Goal: Transaction & Acquisition: Obtain resource

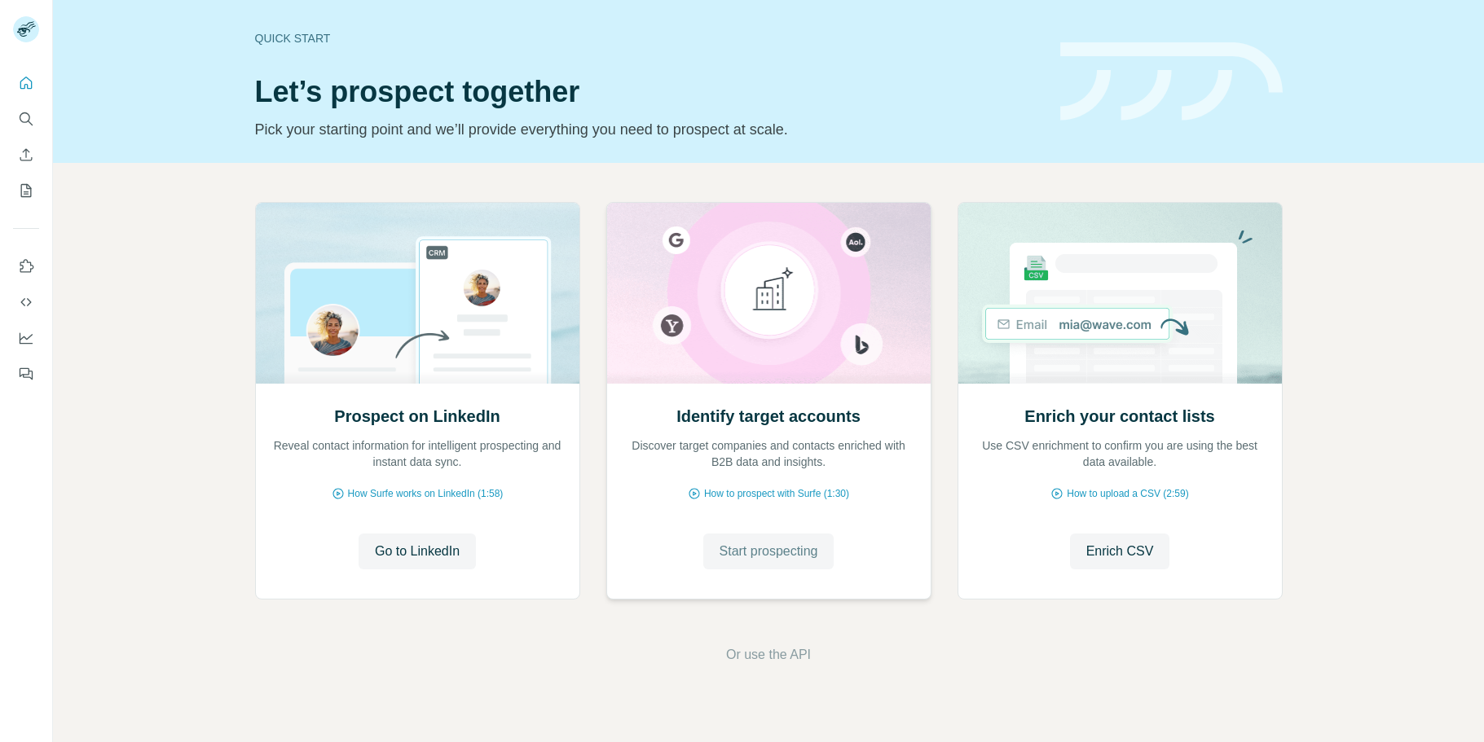
click at [764, 558] on span "Start prospecting" at bounding box center [769, 552] width 99 height 20
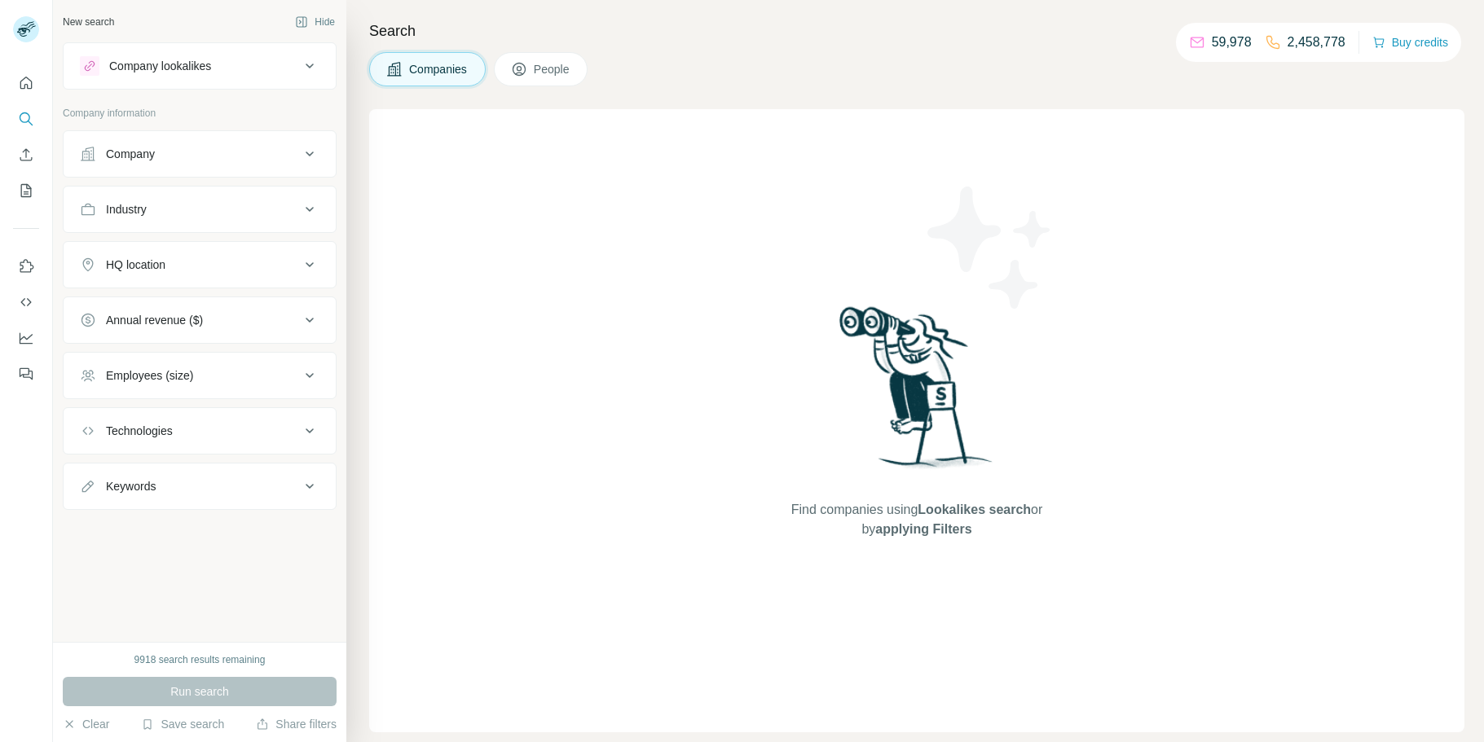
click at [202, 152] on div "Company" at bounding box center [190, 154] width 220 height 16
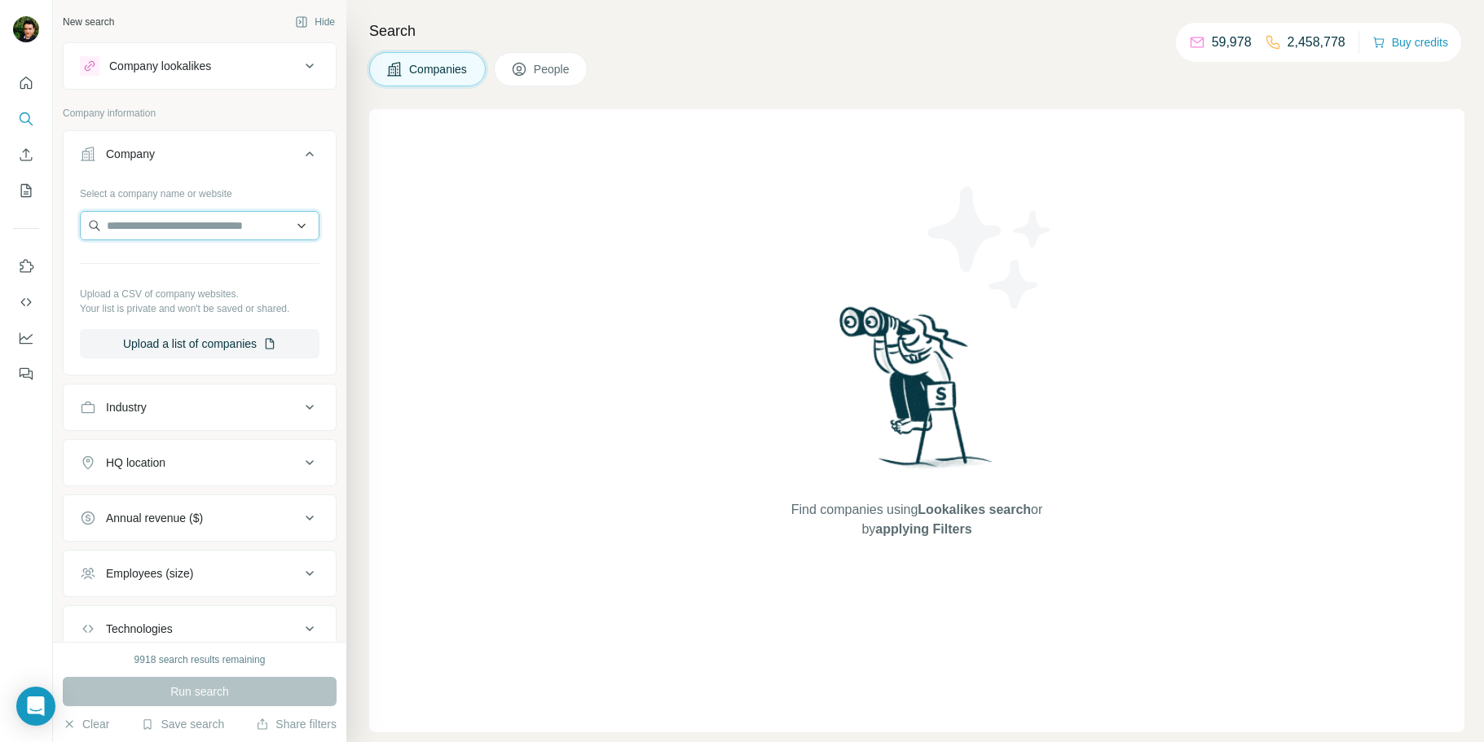
click at [168, 236] on input "text" at bounding box center [200, 225] width 240 height 29
paste input "*********"
type input "*********"
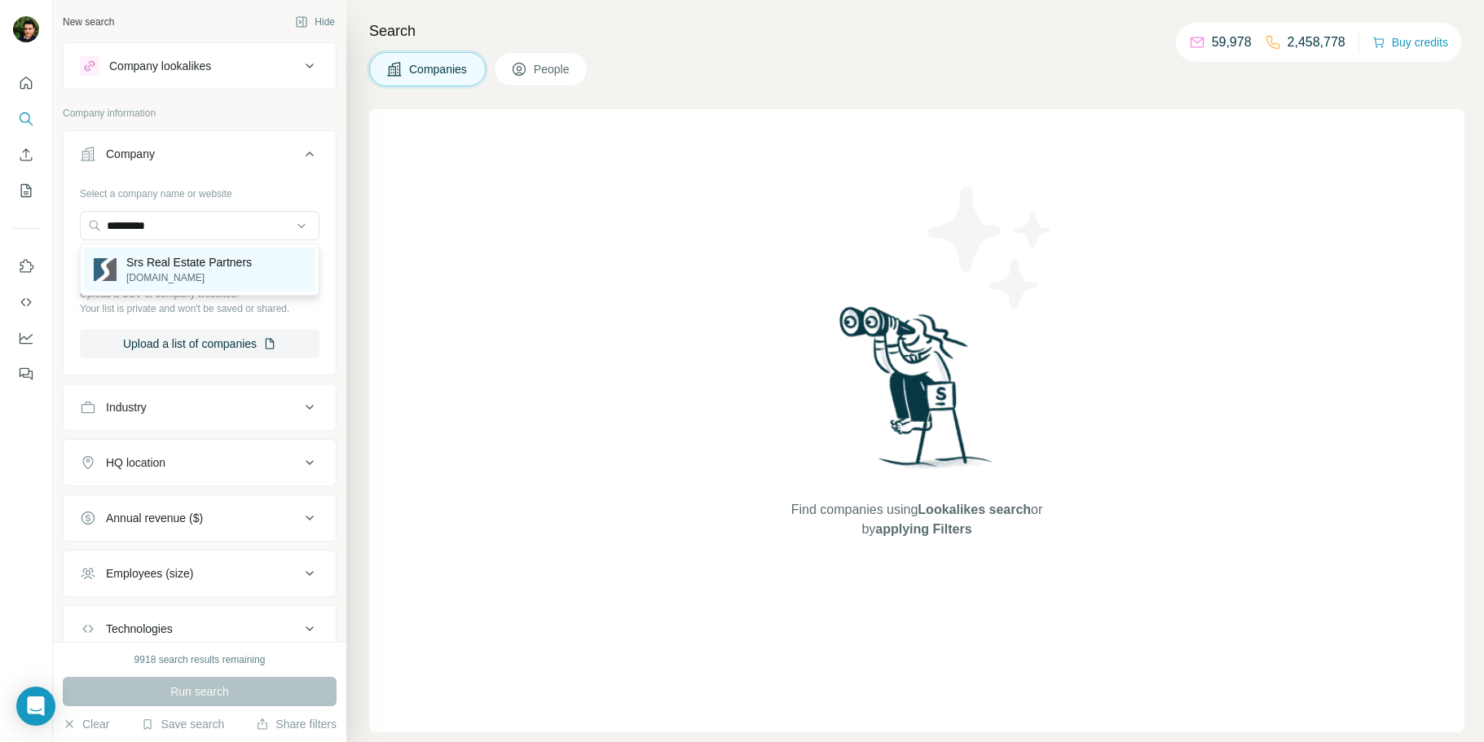
click at [189, 259] on p "Srs Real Estate Partners" at bounding box center [188, 262] width 125 height 16
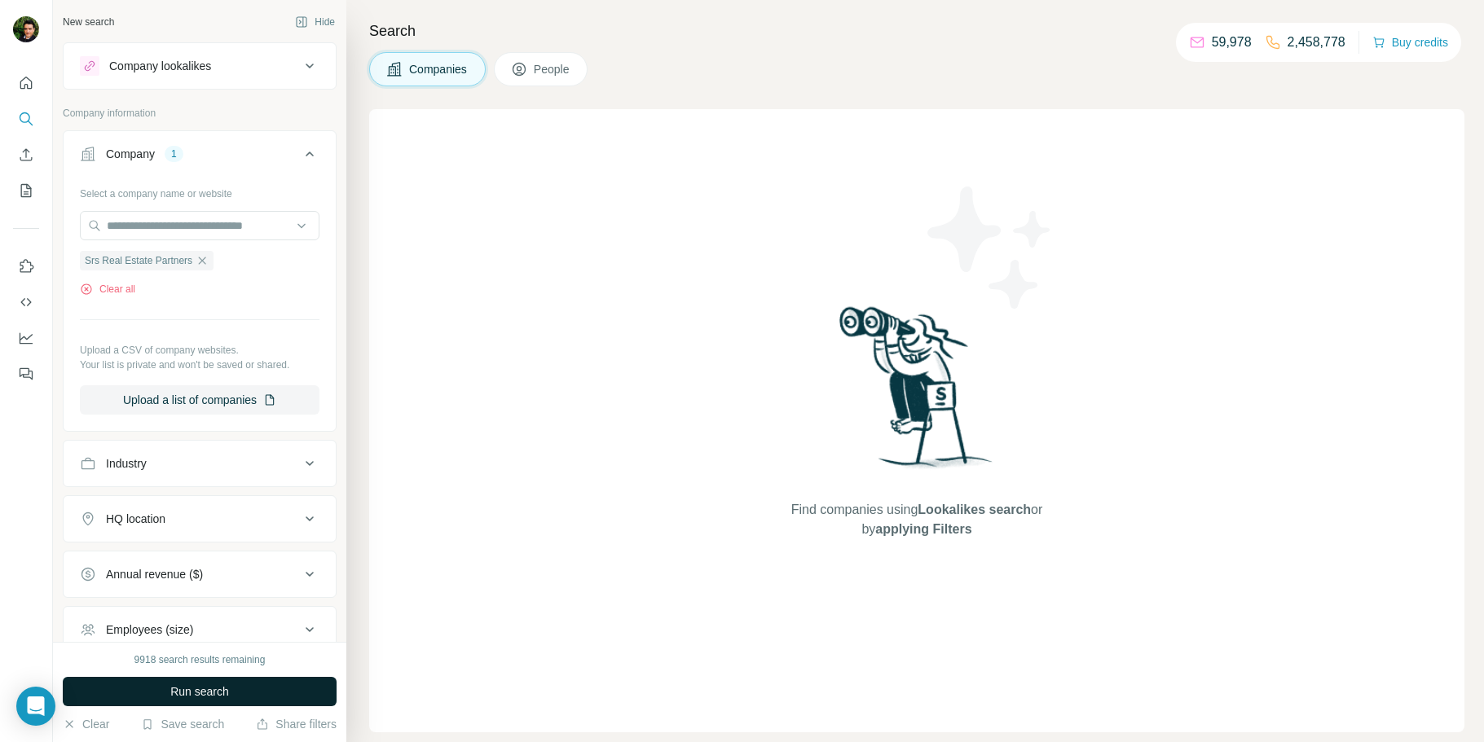
click at [209, 702] on button "Run search" at bounding box center [200, 691] width 274 height 29
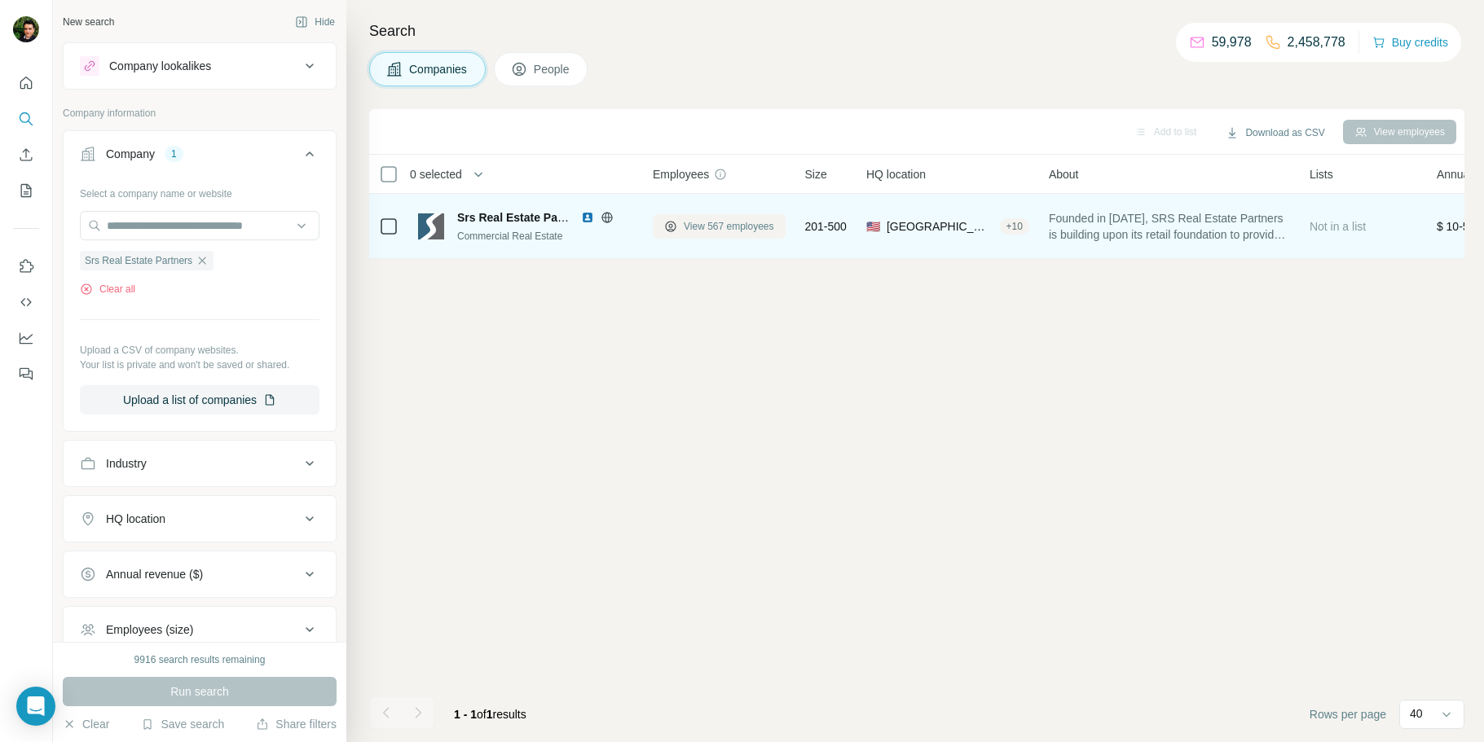
click at [734, 227] on span "View 567 employees" at bounding box center [729, 226] width 90 height 15
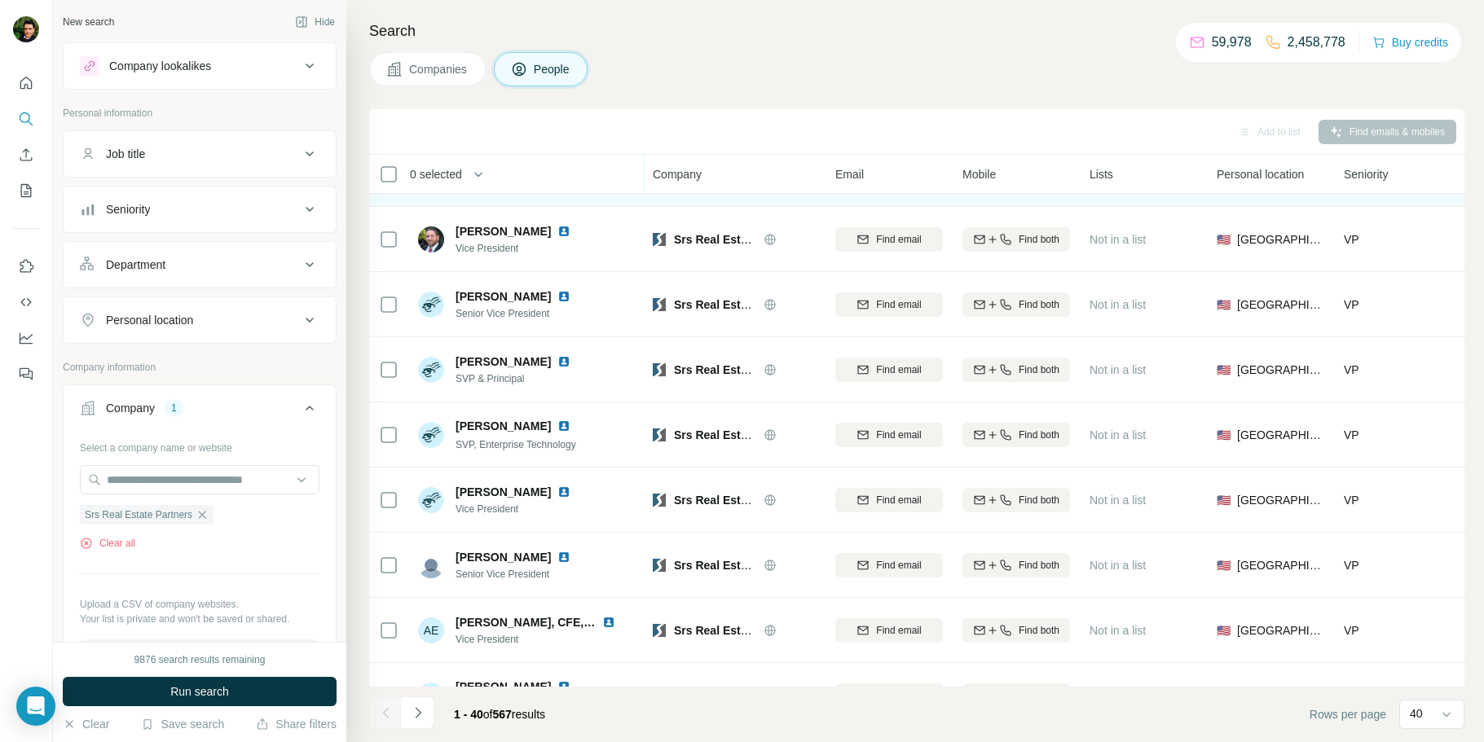
scroll to position [1186, 0]
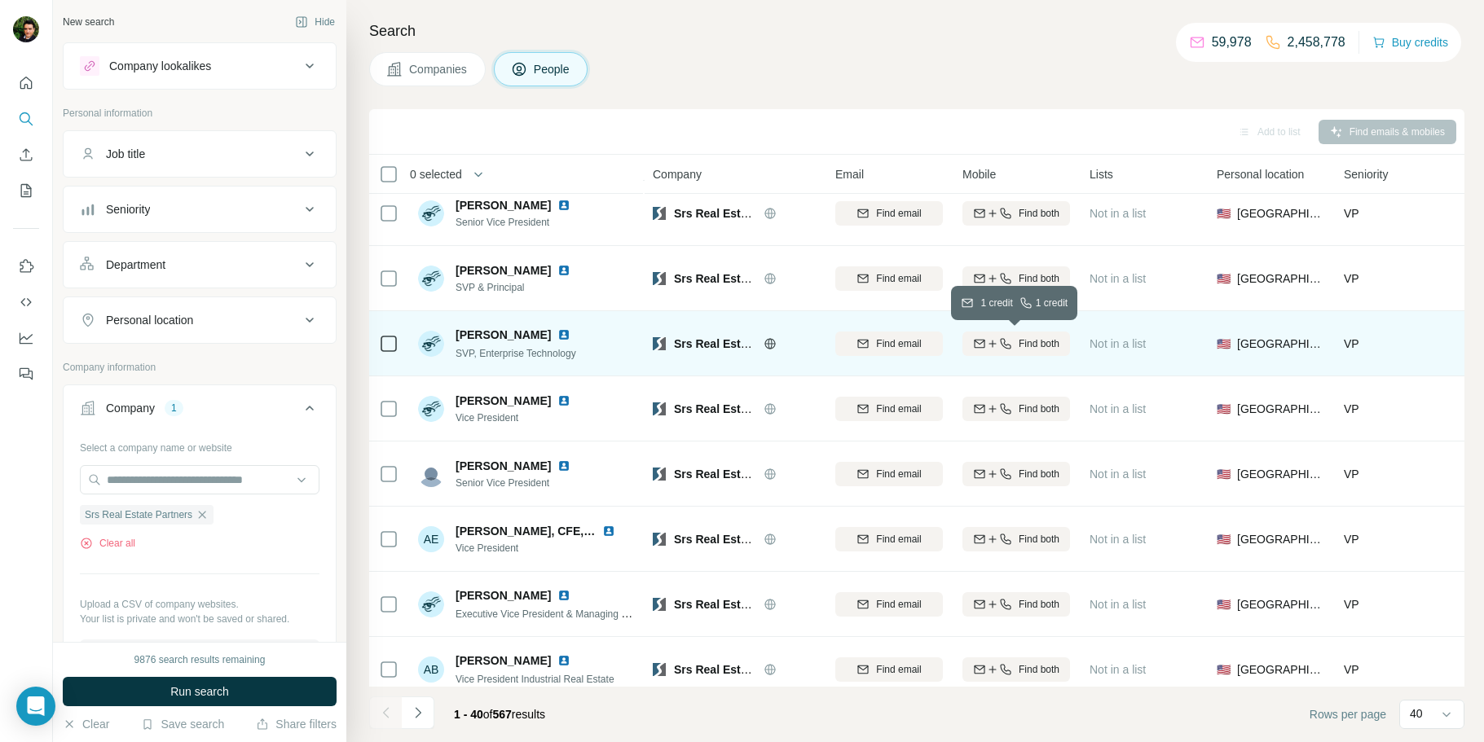
click at [1019, 339] on span "Find both" at bounding box center [1039, 344] width 41 height 15
click at [32, 80] on icon "Quick start" at bounding box center [26, 83] width 16 height 16
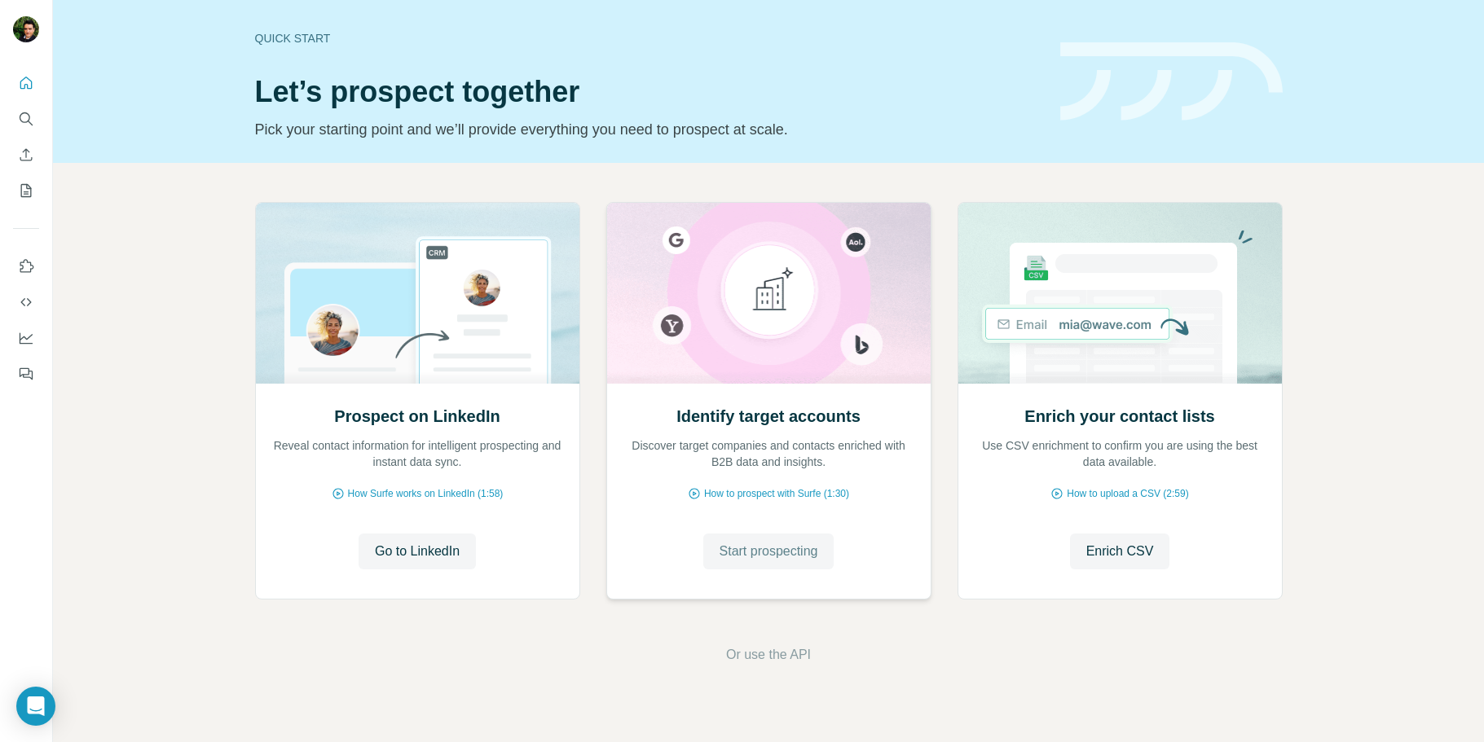
click at [752, 544] on span "Start prospecting" at bounding box center [769, 552] width 99 height 20
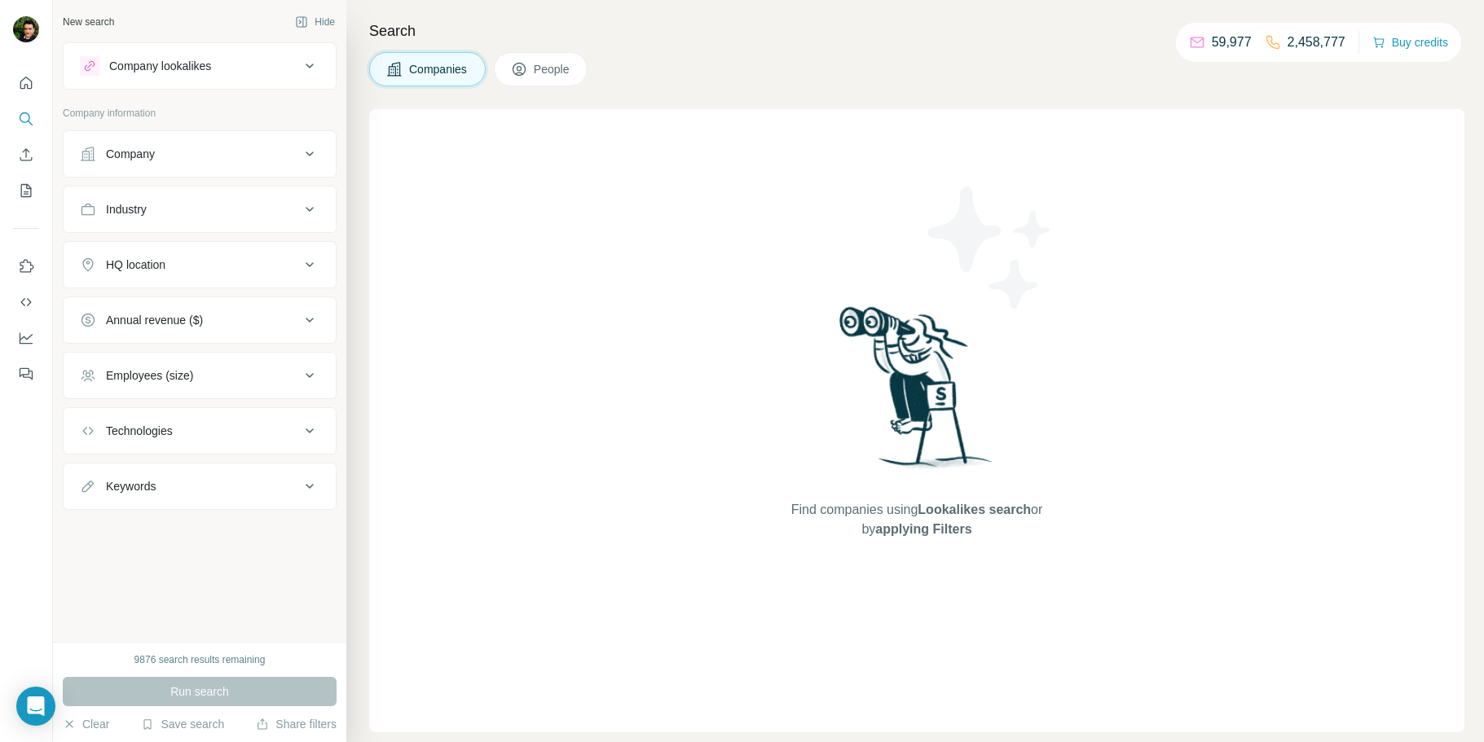
click at [181, 150] on div "Company" at bounding box center [190, 154] width 220 height 16
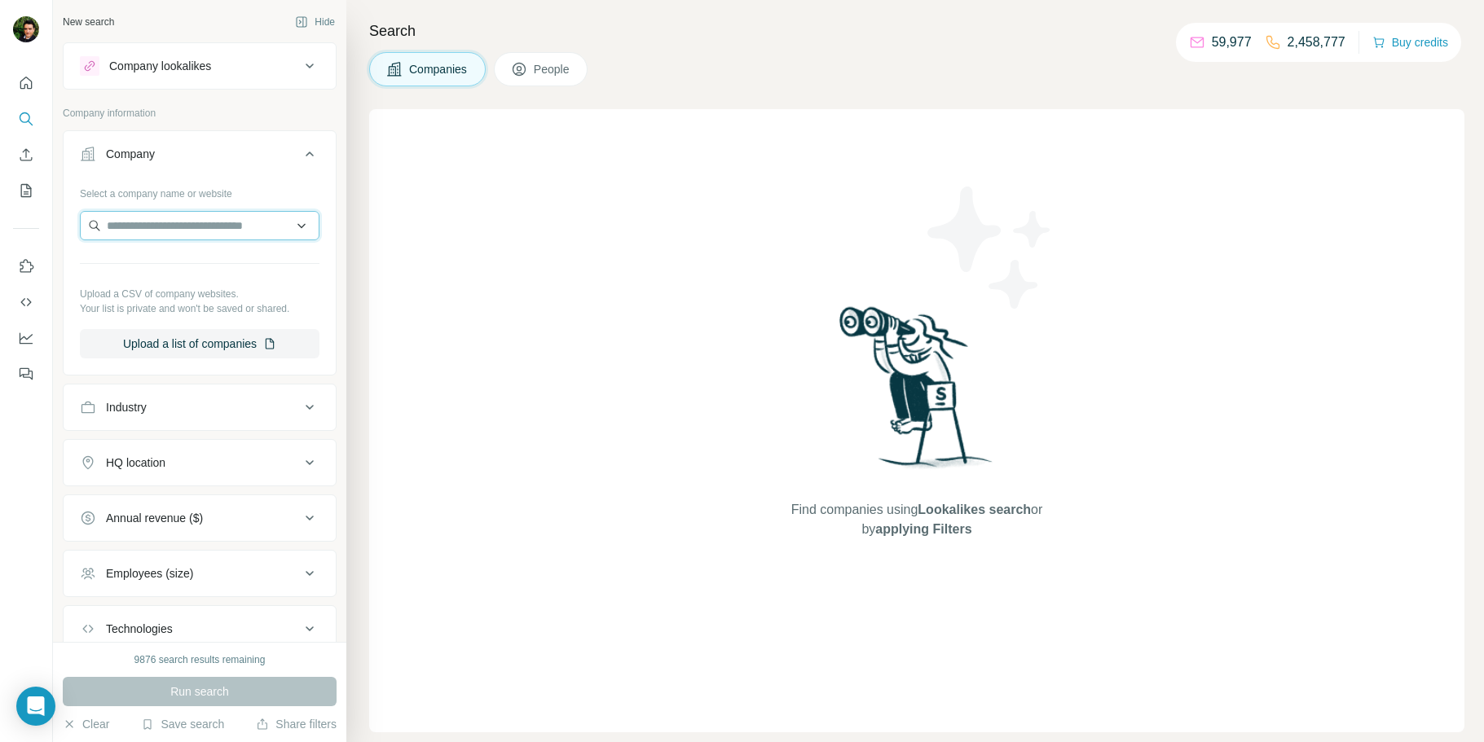
click at [175, 237] on input "text" at bounding box center [200, 225] width 240 height 29
paste input "**********"
type input "**********"
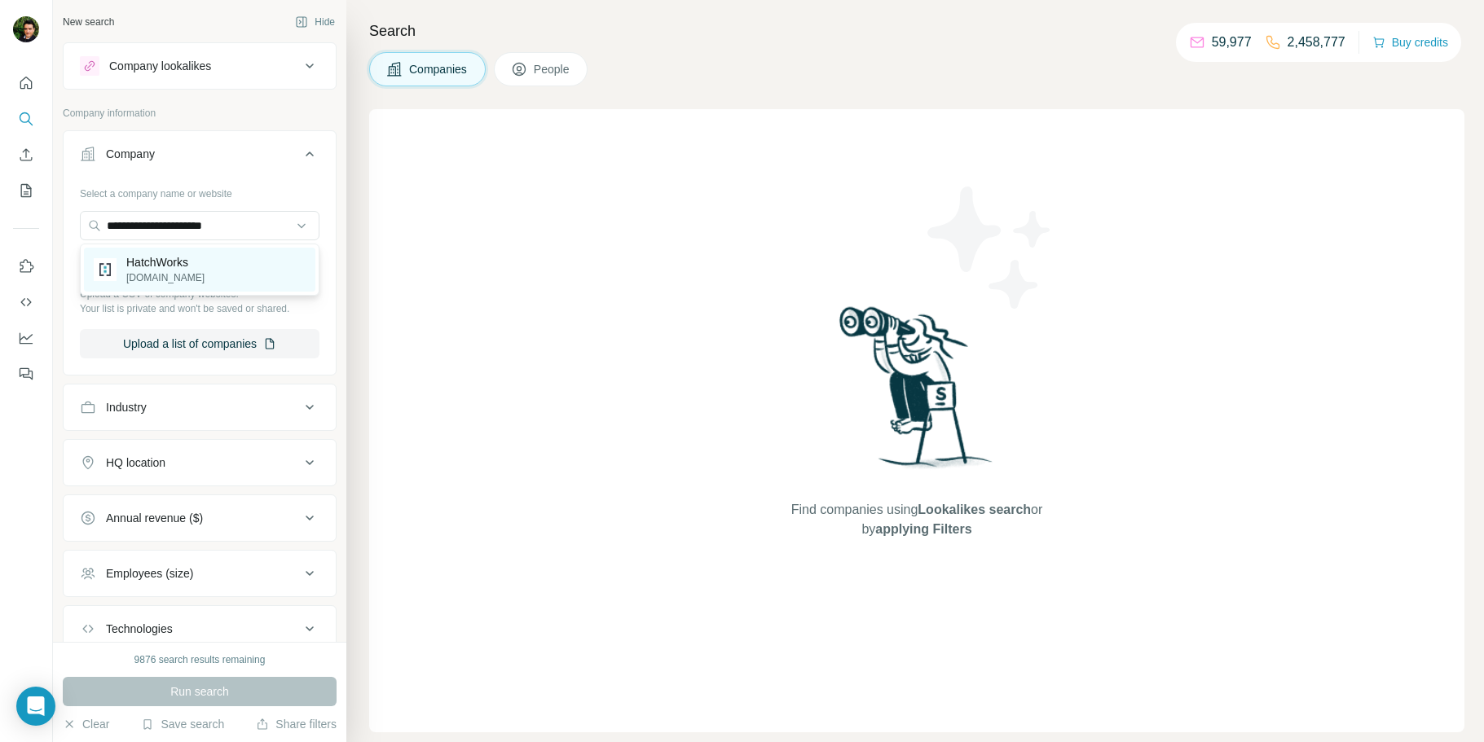
click at [195, 263] on p "HatchWorks" at bounding box center [165, 262] width 78 height 16
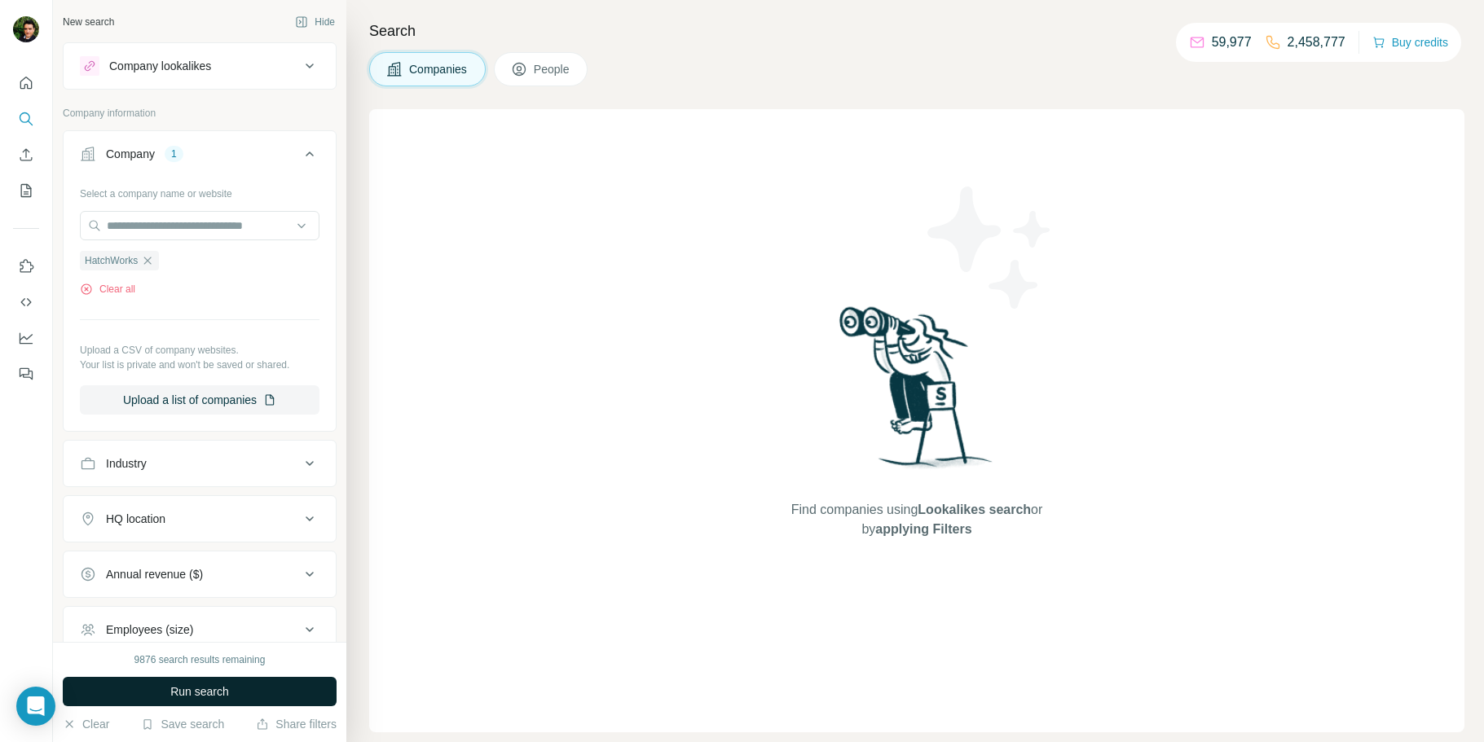
click at [174, 696] on span "Run search" at bounding box center [199, 692] width 59 height 16
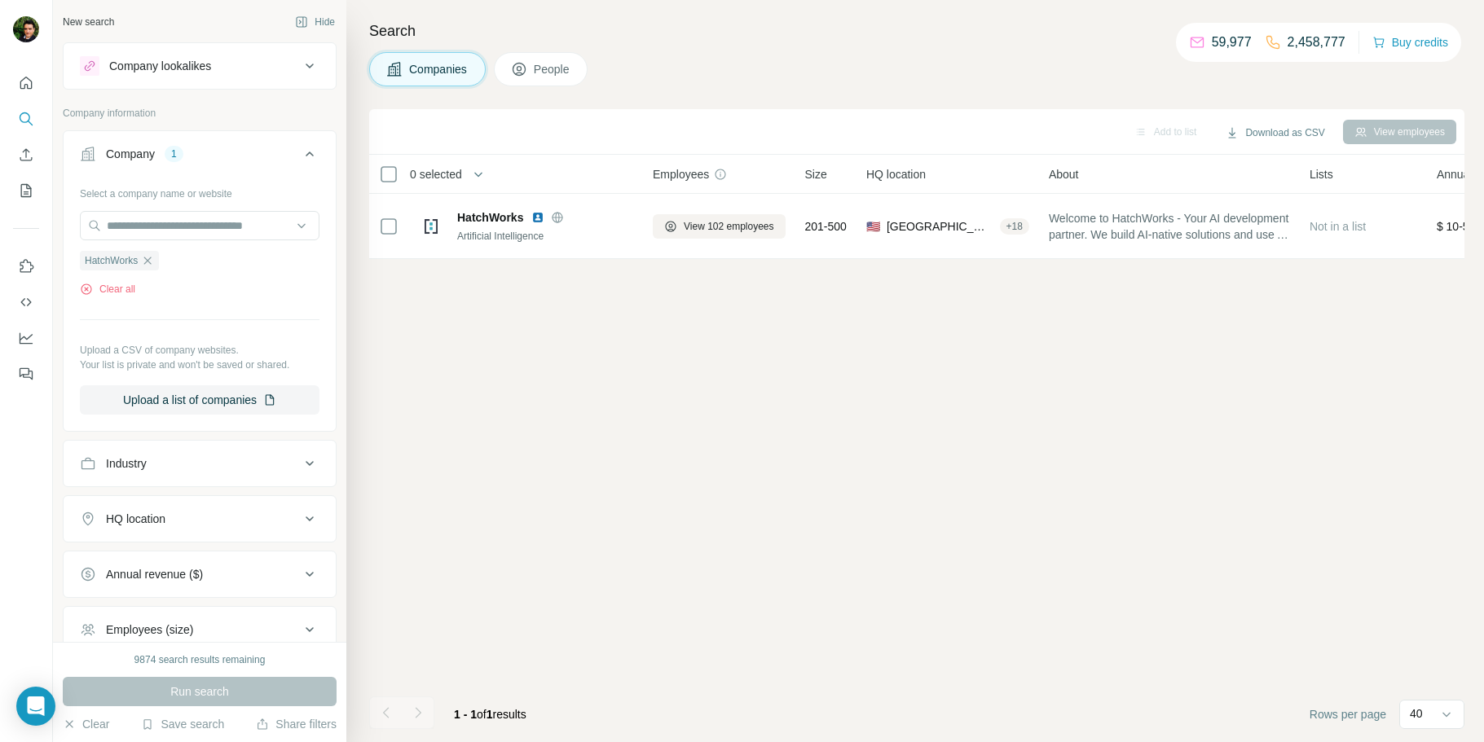
click at [561, 69] on span "People" at bounding box center [552, 69] width 37 height 16
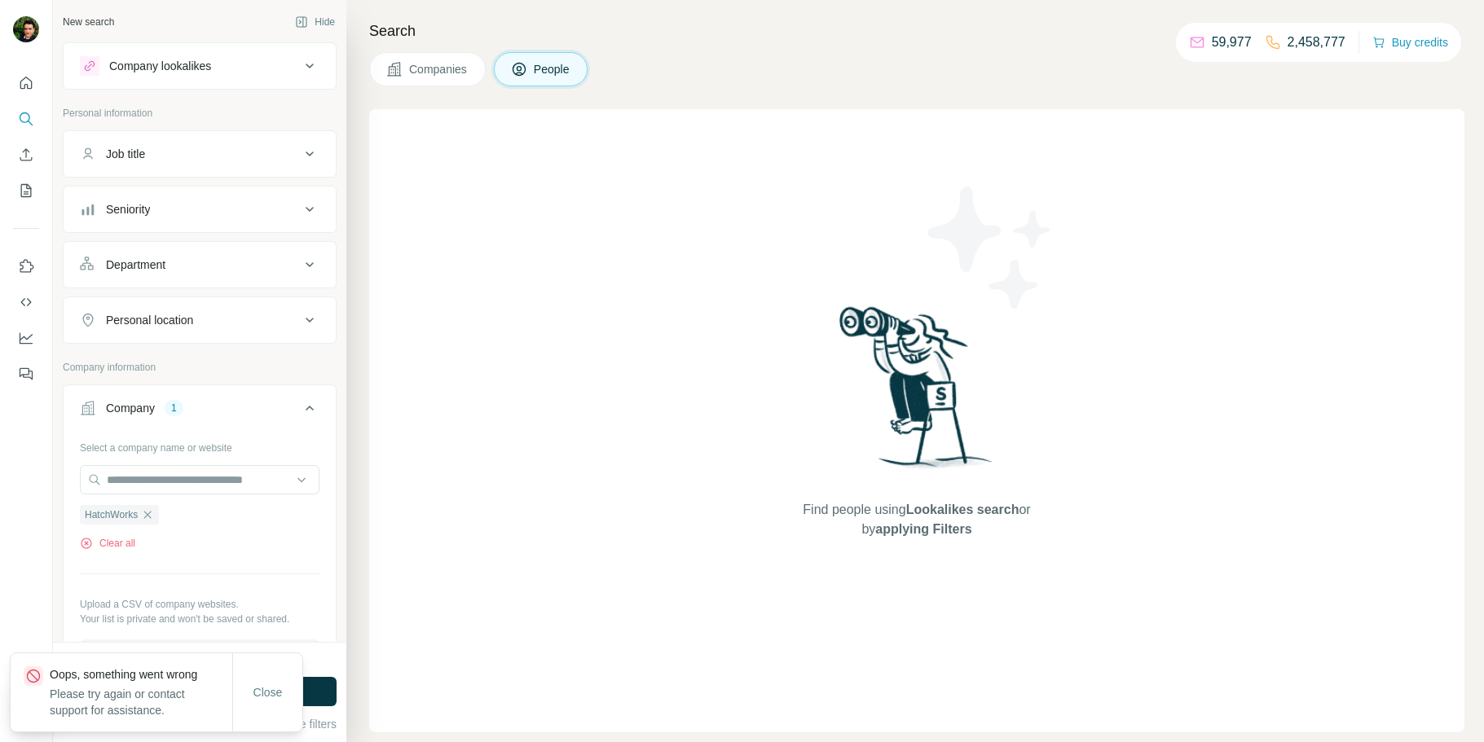
click at [436, 65] on span "Companies" at bounding box center [438, 69] width 59 height 16
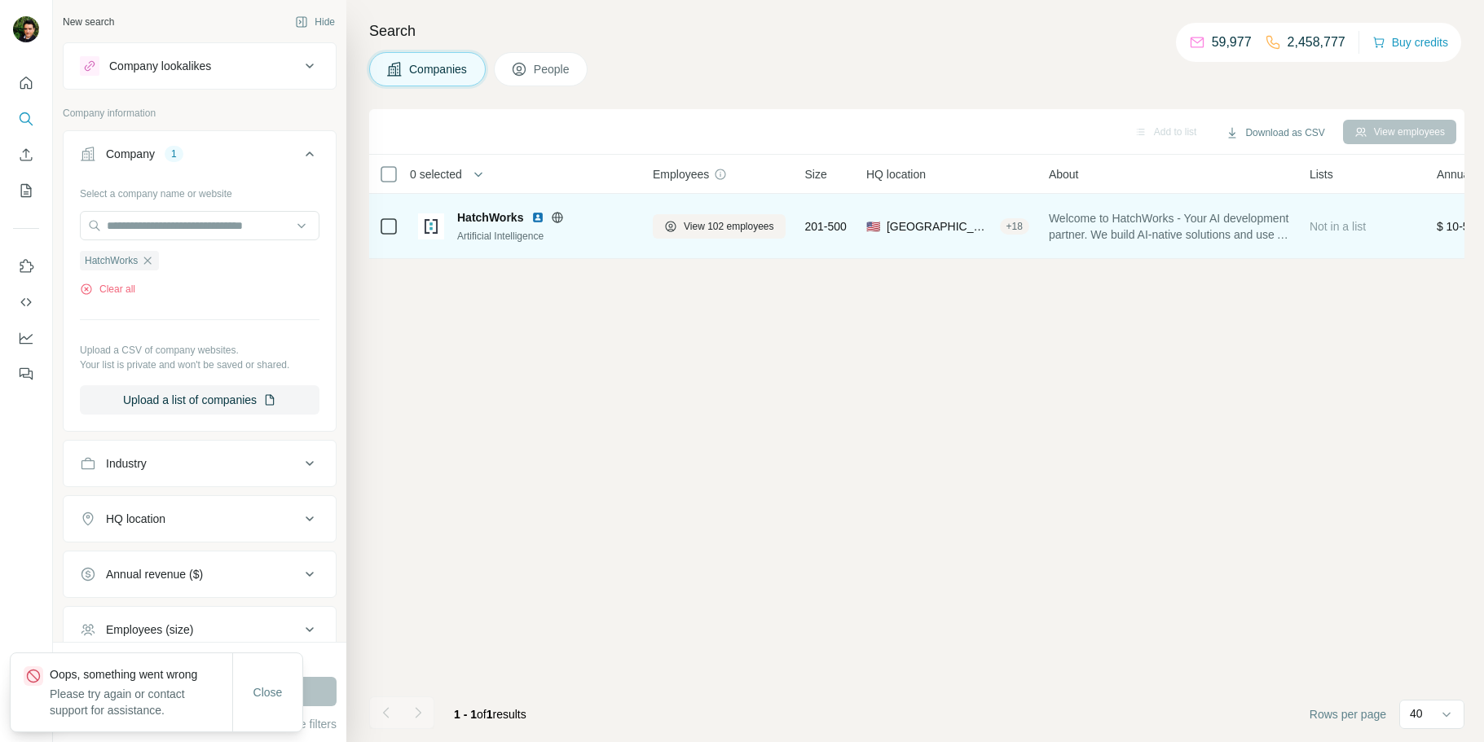
click at [514, 220] on span "HatchWorks" at bounding box center [490, 217] width 66 height 16
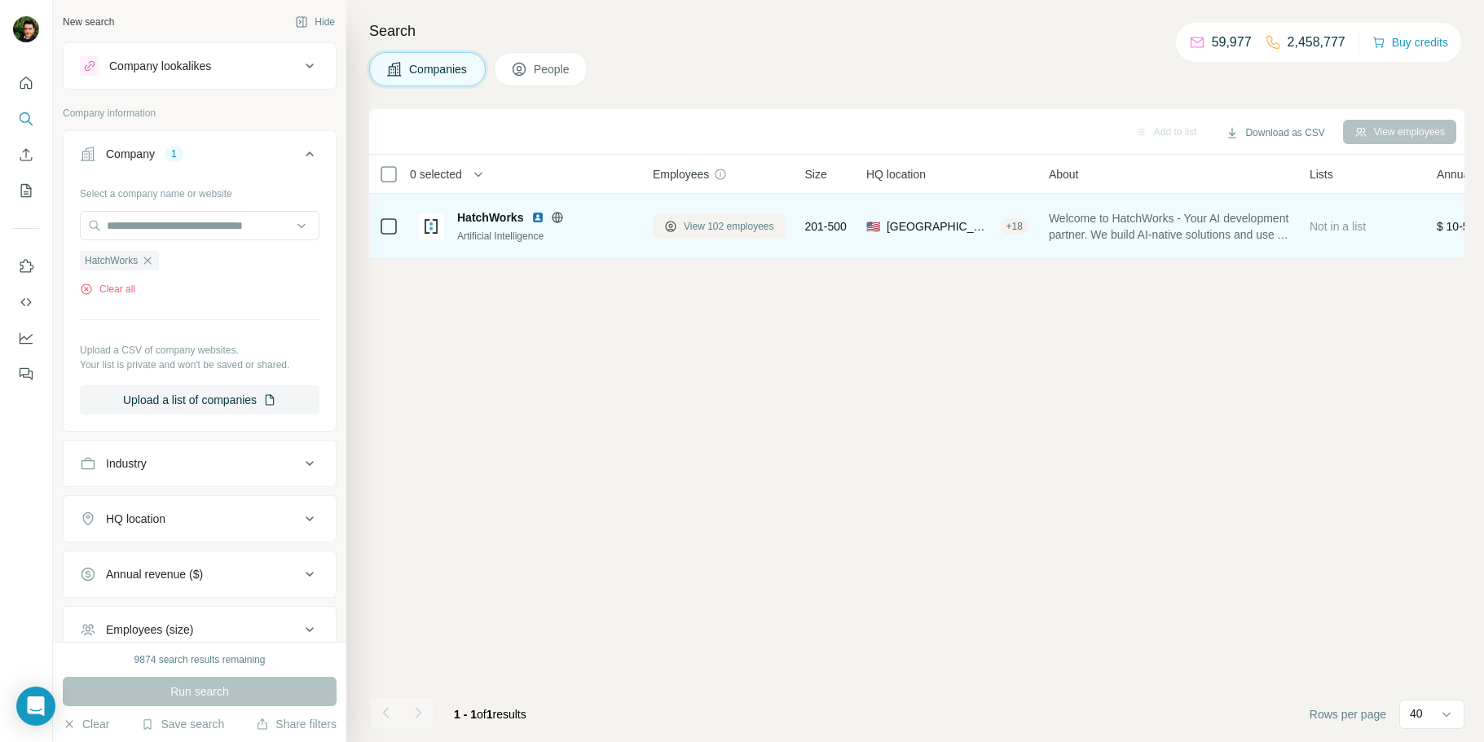
click at [740, 228] on span "View 102 employees" at bounding box center [729, 226] width 90 height 15
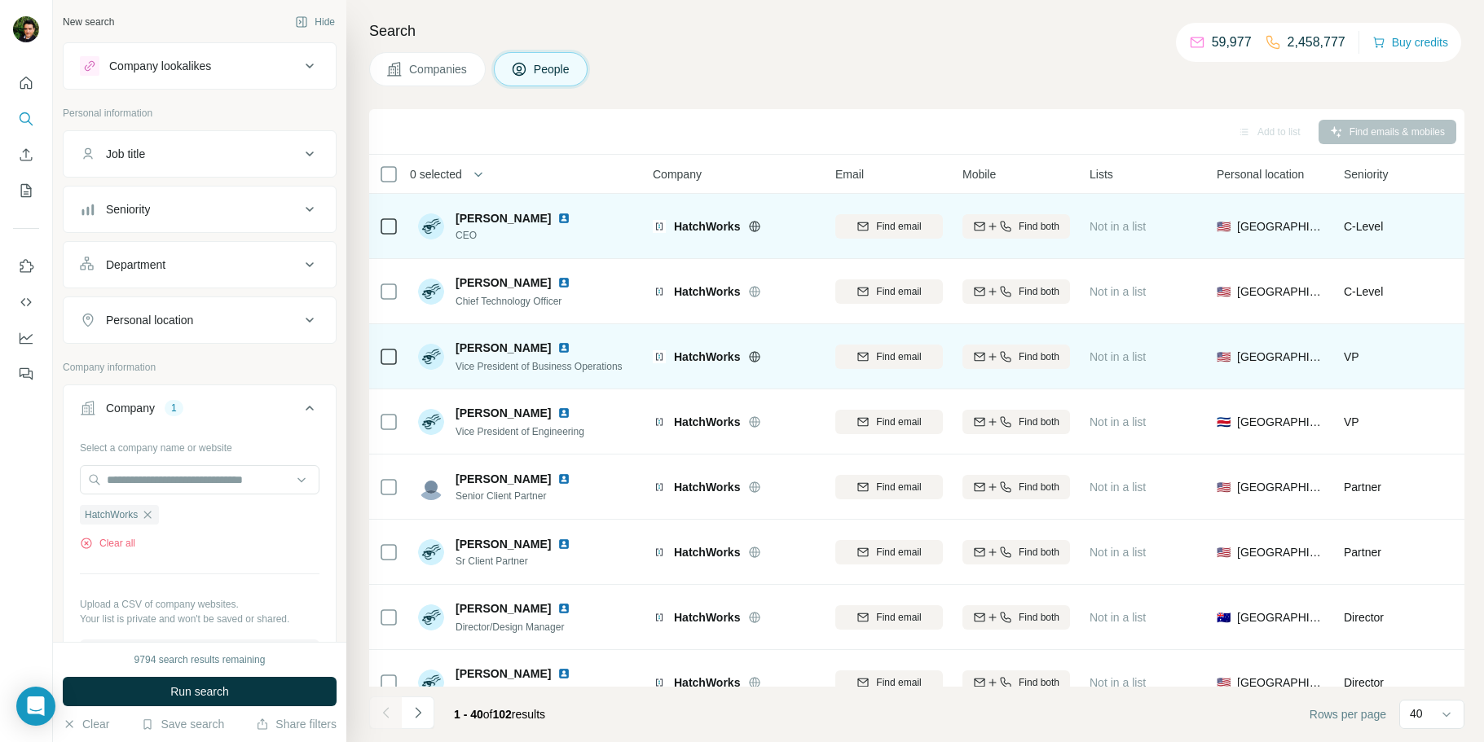
scroll to position [91, 0]
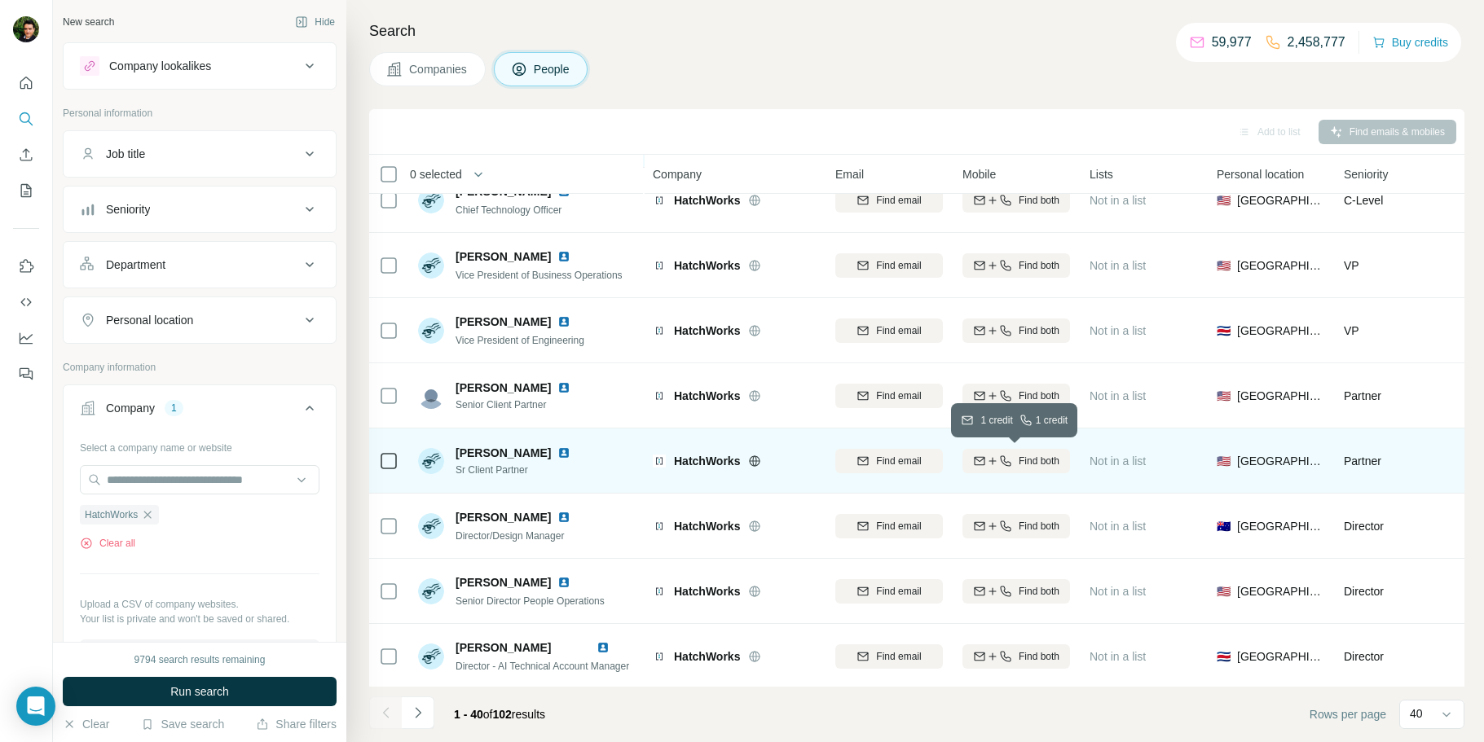
click at [999, 457] on icon "button" at bounding box center [1005, 461] width 13 height 13
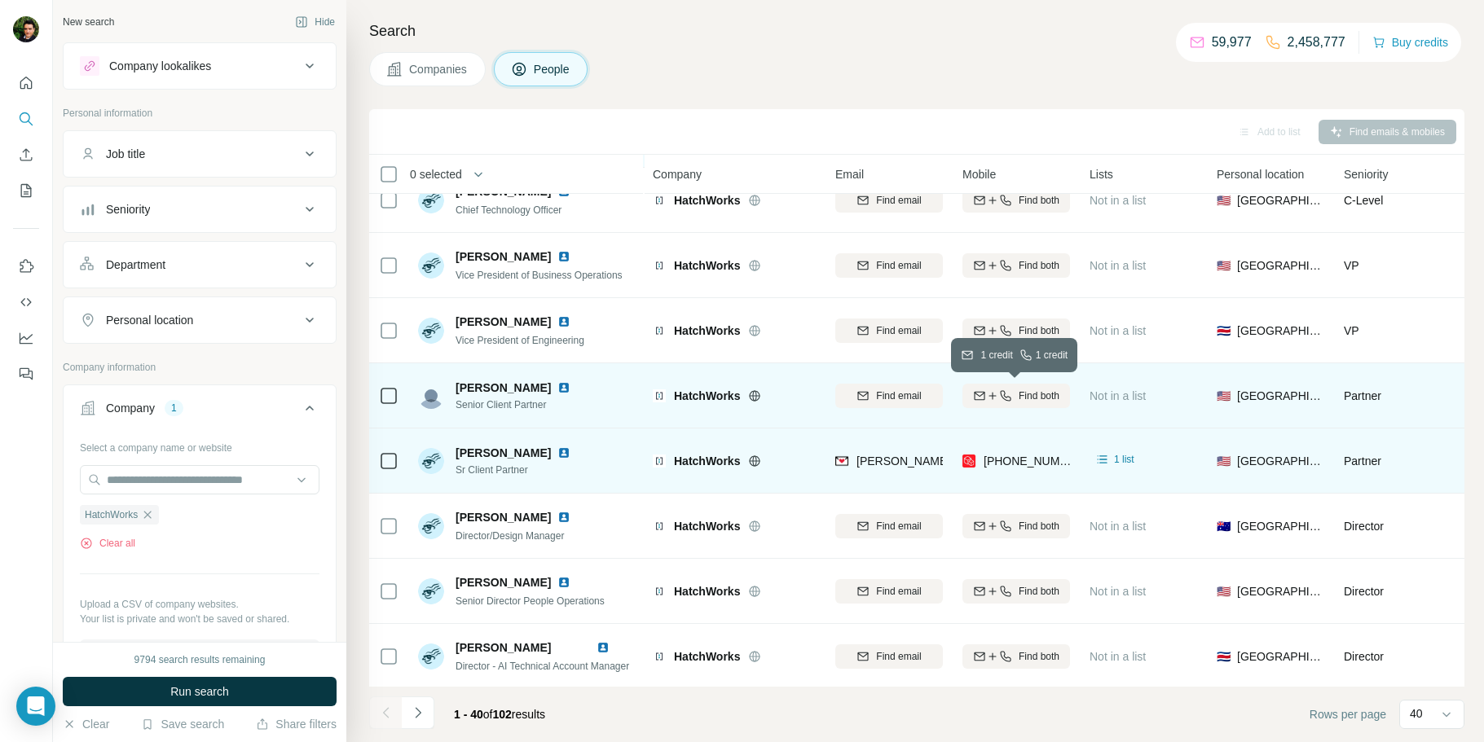
click at [1013, 397] on div "Find both" at bounding box center [1016, 396] width 108 height 15
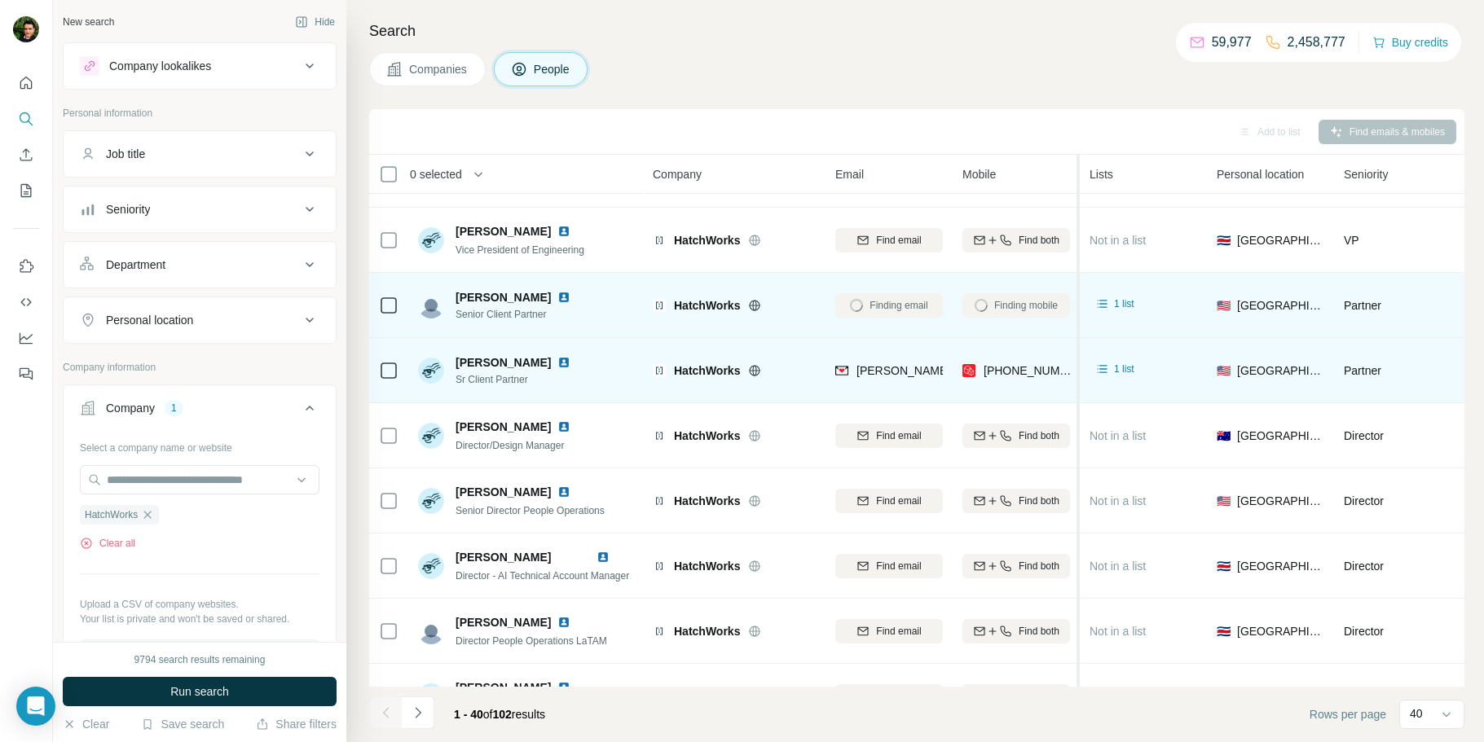
scroll to position [183, 0]
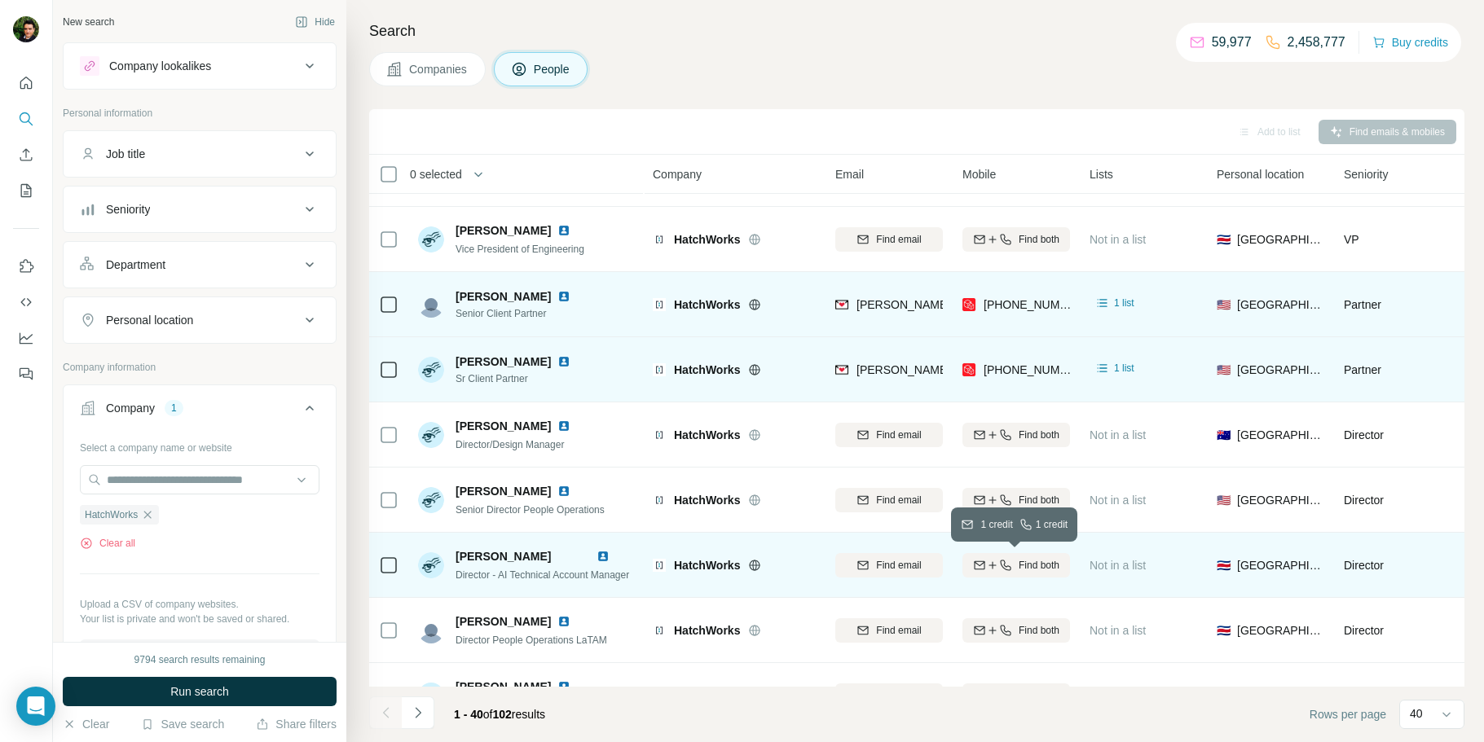
click at [1049, 559] on span "Find both" at bounding box center [1039, 565] width 41 height 15
click at [557, 296] on img at bounding box center [563, 296] width 13 height 13
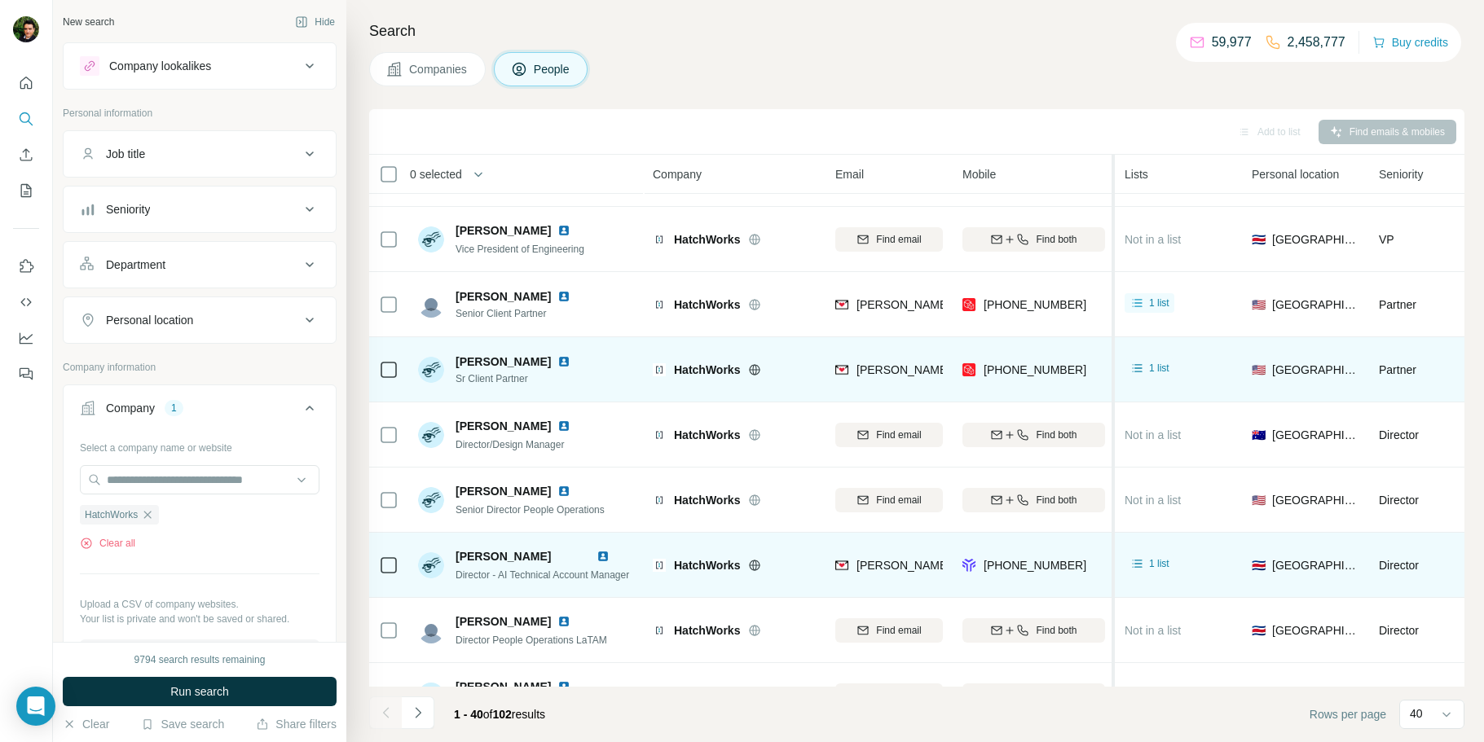
drag, startPoint x: 1042, startPoint y: 308, endPoint x: 1115, endPoint y: 308, distance: 72.5
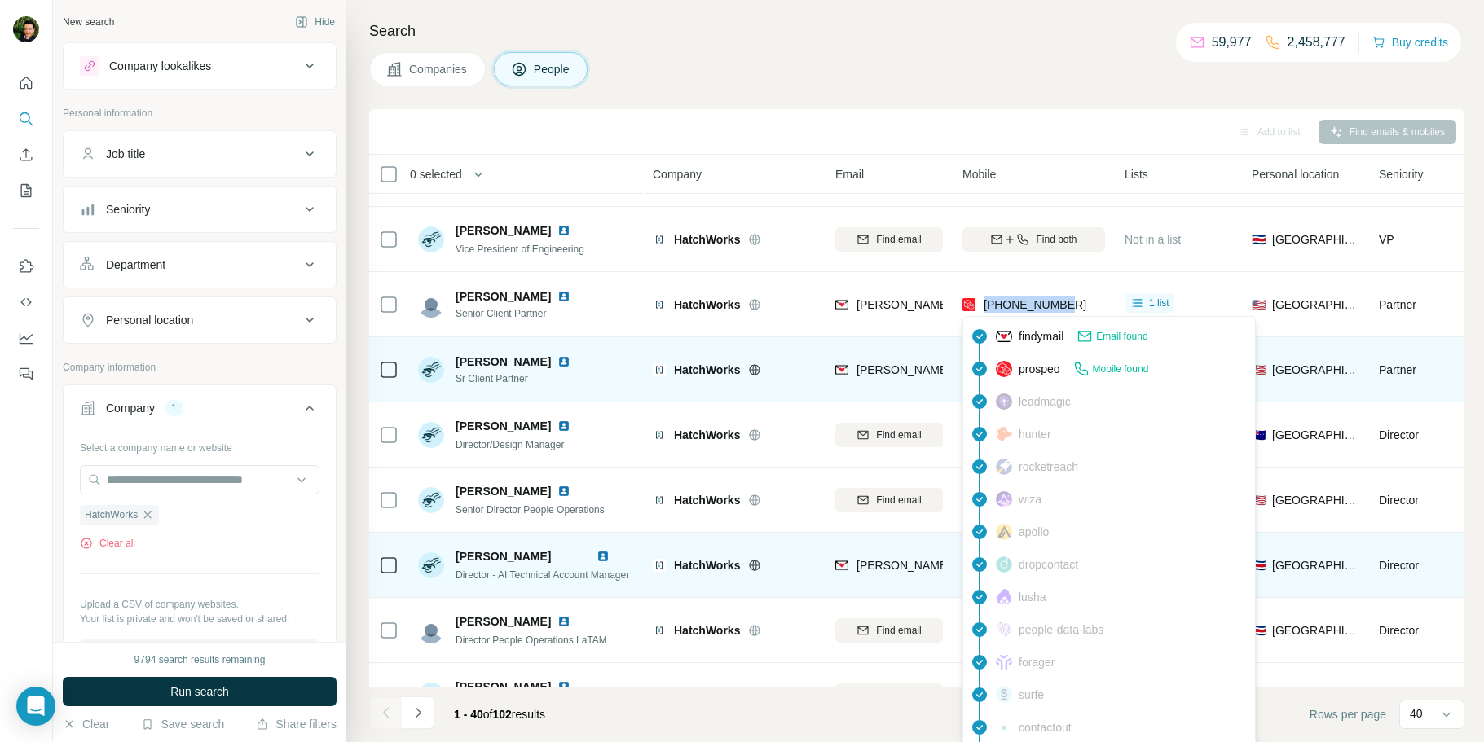
drag, startPoint x: 1080, startPoint y: 303, endPoint x: 984, endPoint y: 308, distance: 97.1
click at [982, 309] on div "[PHONE_NUMBER]" at bounding box center [1033, 304] width 143 height 45
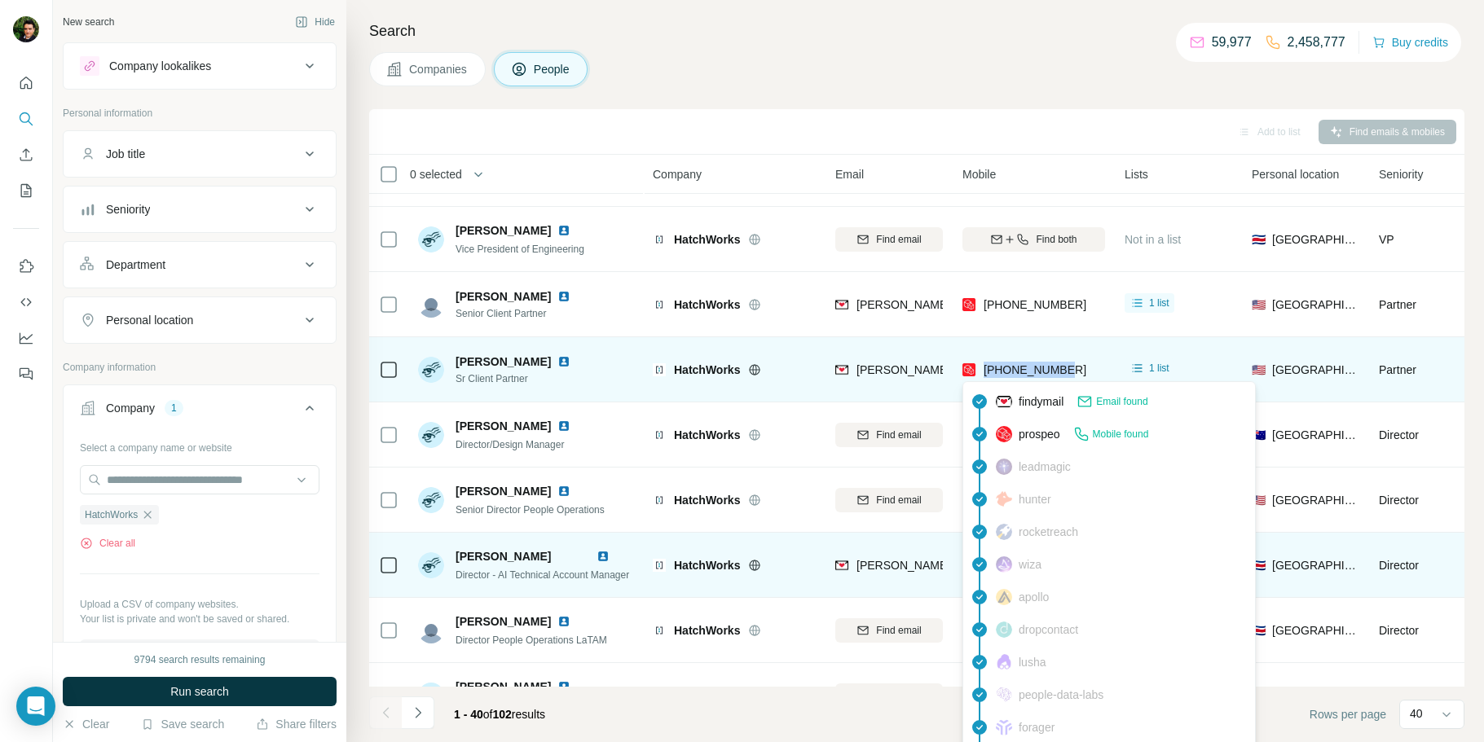
drag, startPoint x: 1073, startPoint y: 371, endPoint x: 984, endPoint y: 366, distance: 89.8
click at [984, 366] on div "[PHONE_NUMBER]" at bounding box center [1033, 369] width 143 height 45
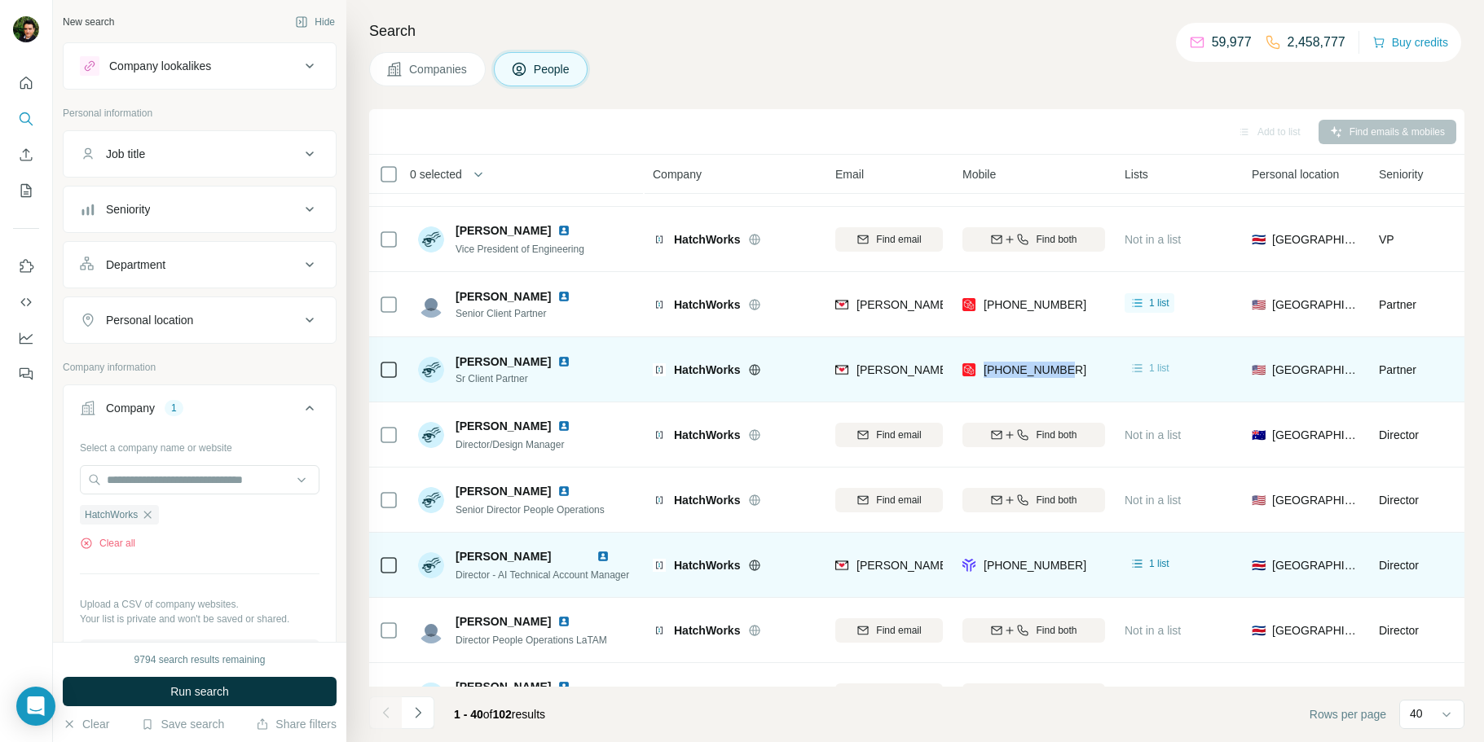
copy span "[PHONE_NUMBER]"
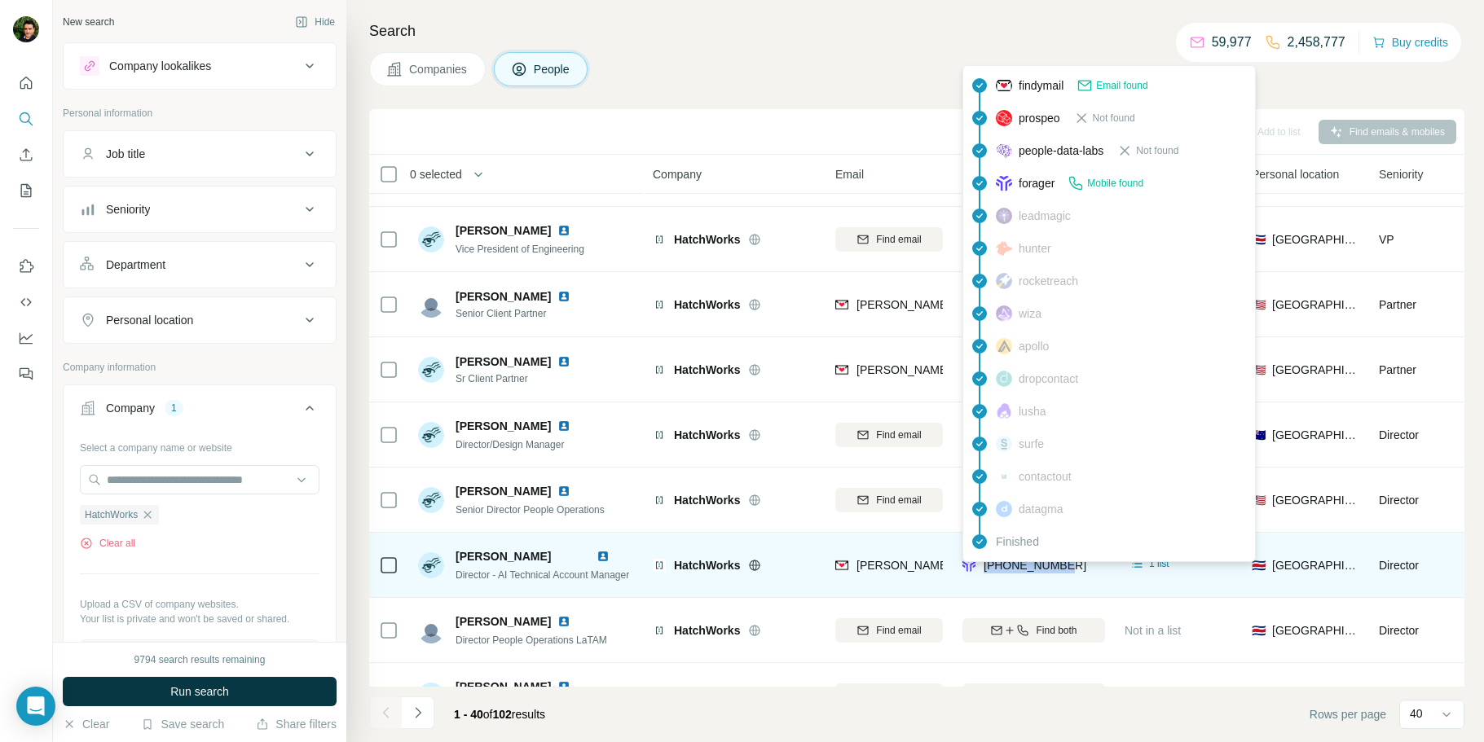
drag, startPoint x: 1084, startPoint y: 561, endPoint x: 987, endPoint y: 566, distance: 97.1
click at [987, 566] on div "[PHONE_NUMBER]" at bounding box center [1033, 565] width 143 height 45
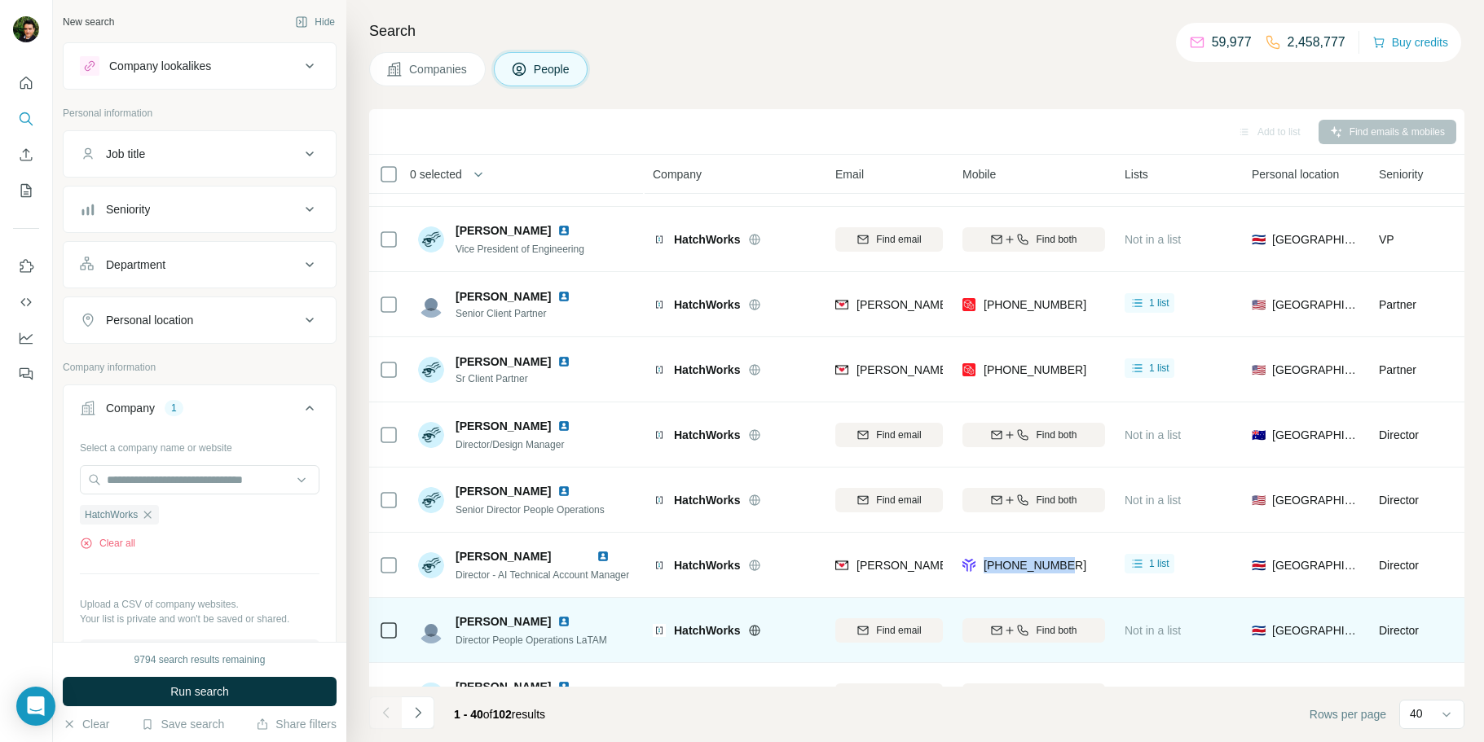
copy span "[PHONE_NUMBER]"
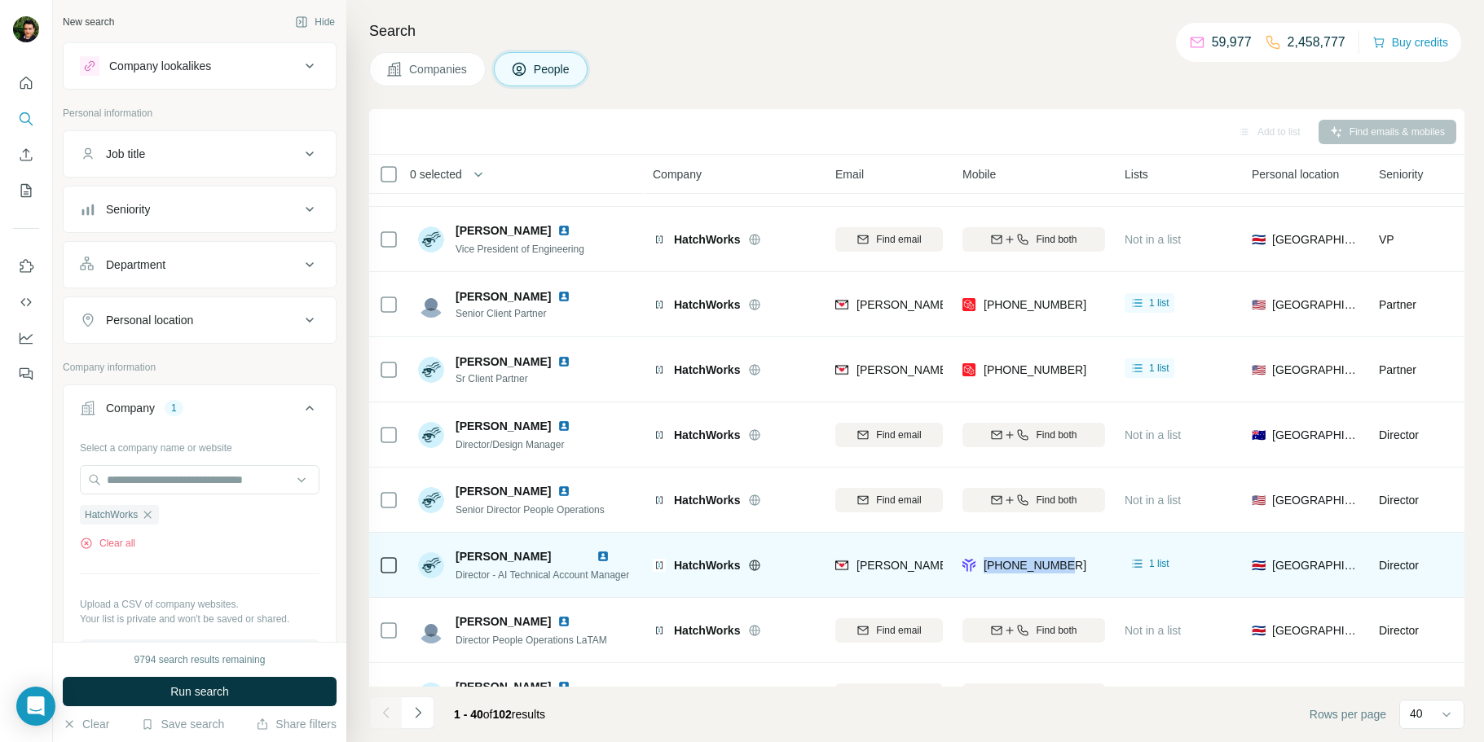
click at [609, 561] on img at bounding box center [602, 556] width 13 height 13
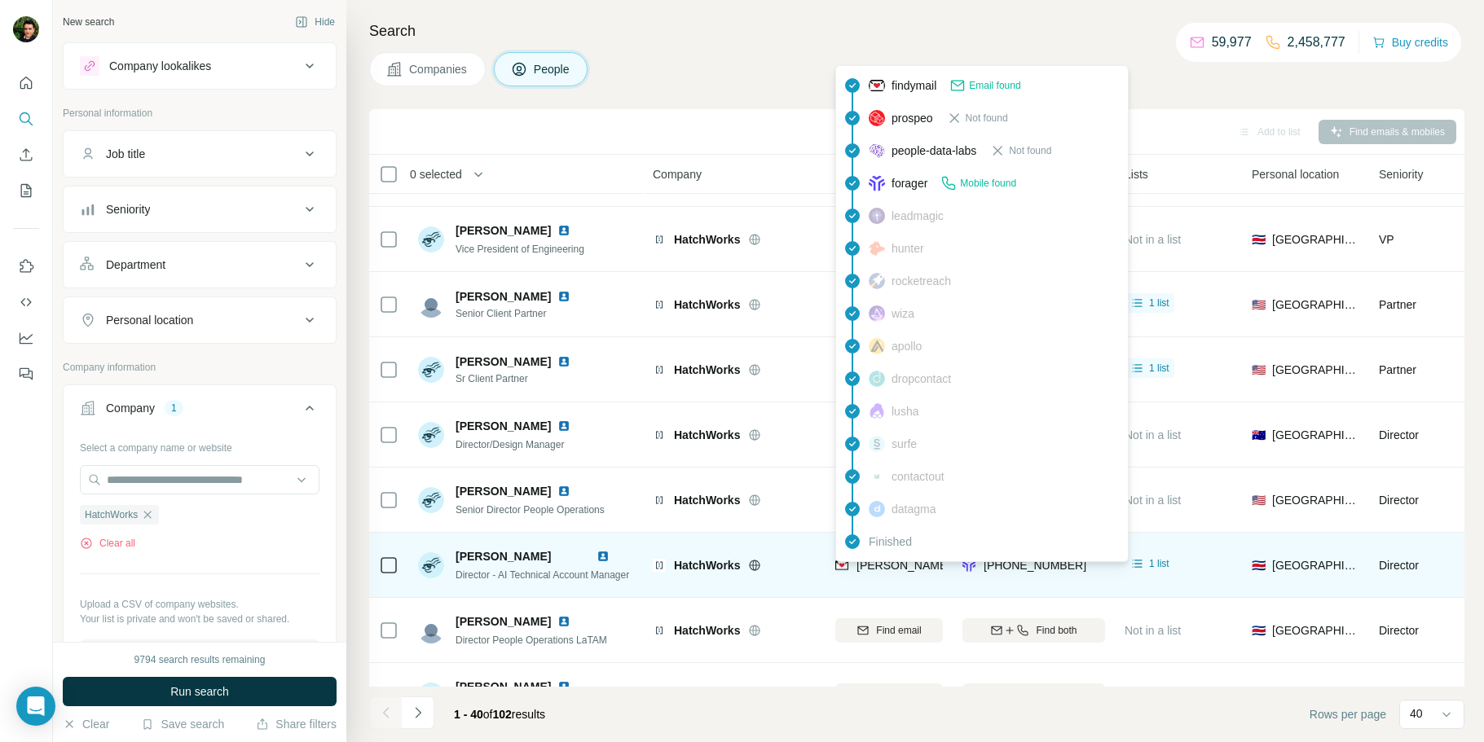
click at [882, 566] on span "[PERSON_NAME][EMAIL_ADDRESS][PERSON_NAME][DOMAIN_NAME]" at bounding box center [1046, 565] width 381 height 13
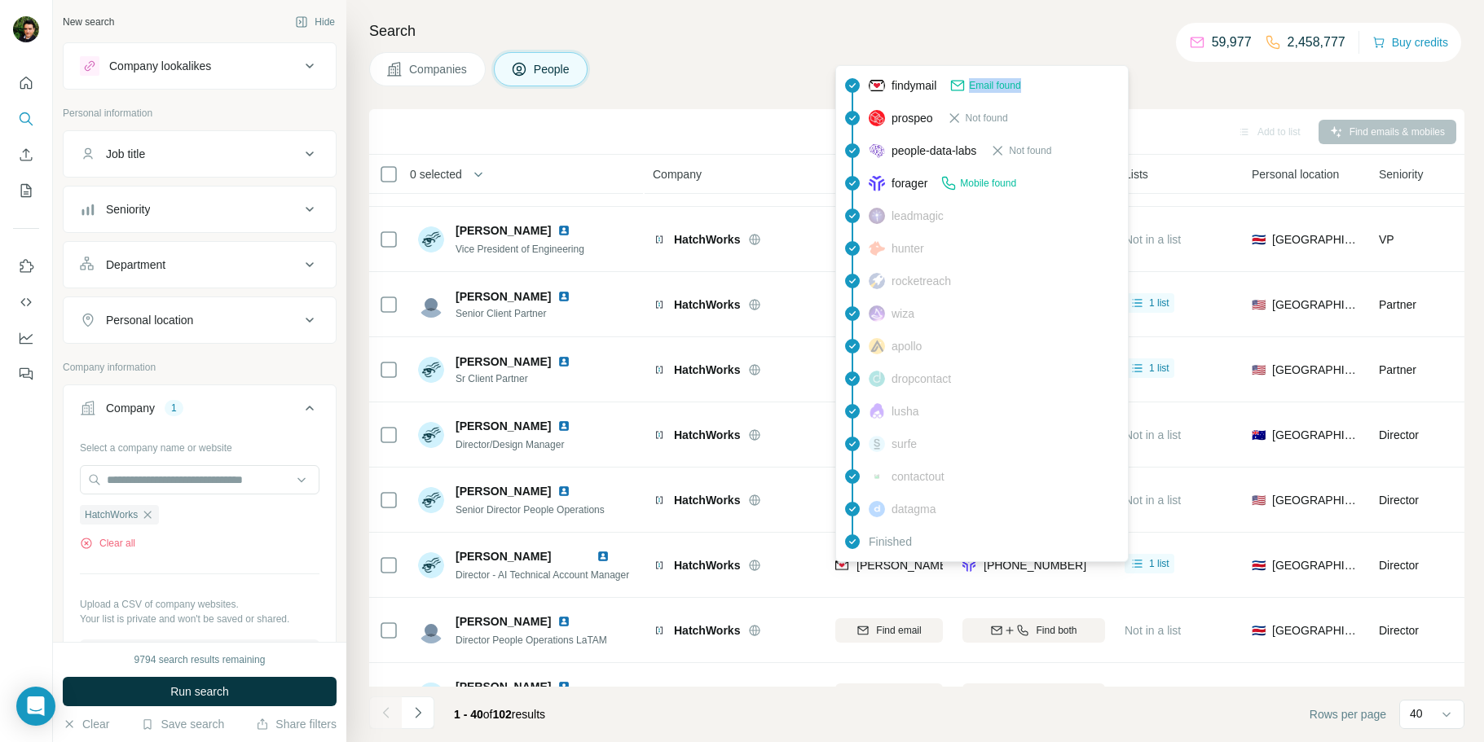
drag, startPoint x: 946, startPoint y: 84, endPoint x: 1046, endPoint y: 86, distance: 100.3
click at [1046, 86] on div "findymail Email found" at bounding box center [981, 85] width 285 height 33
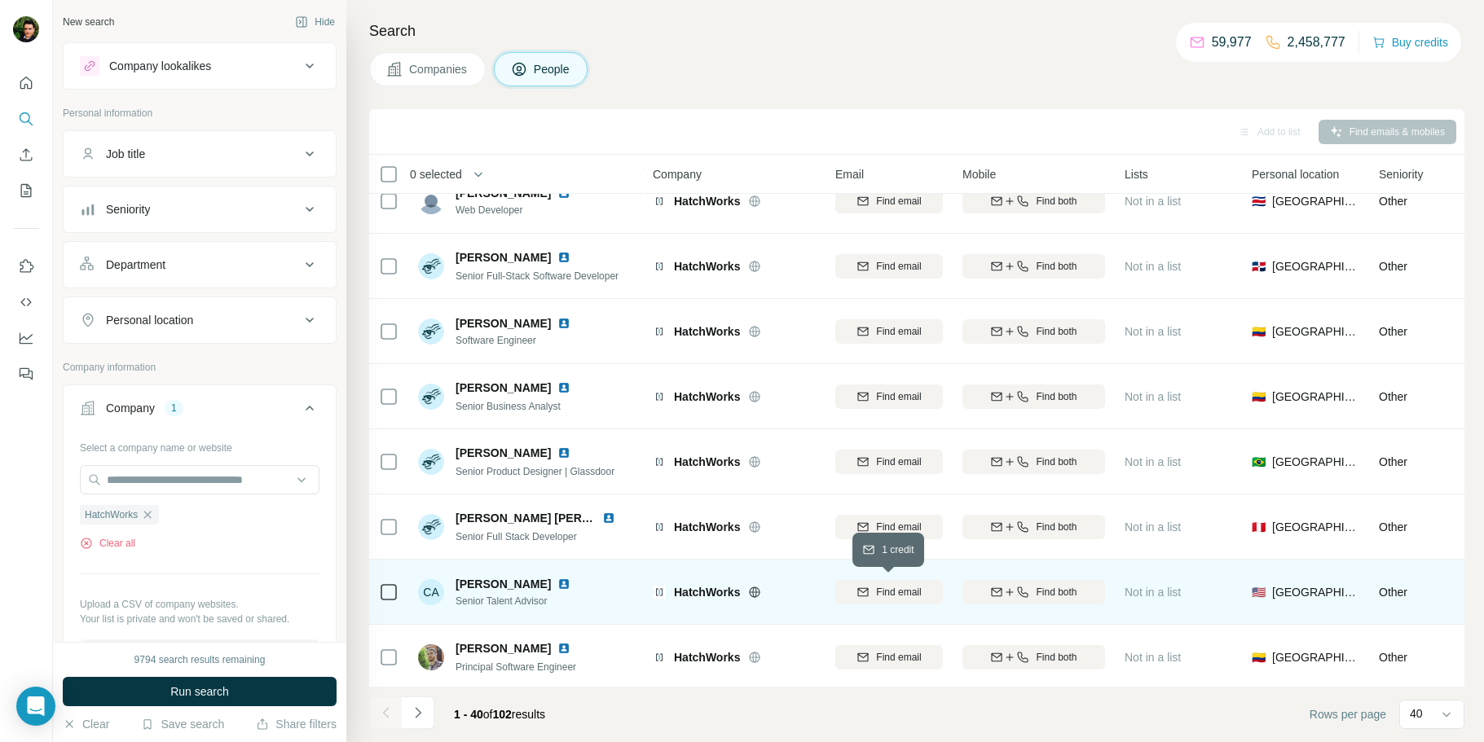
scroll to position [2115, 0]
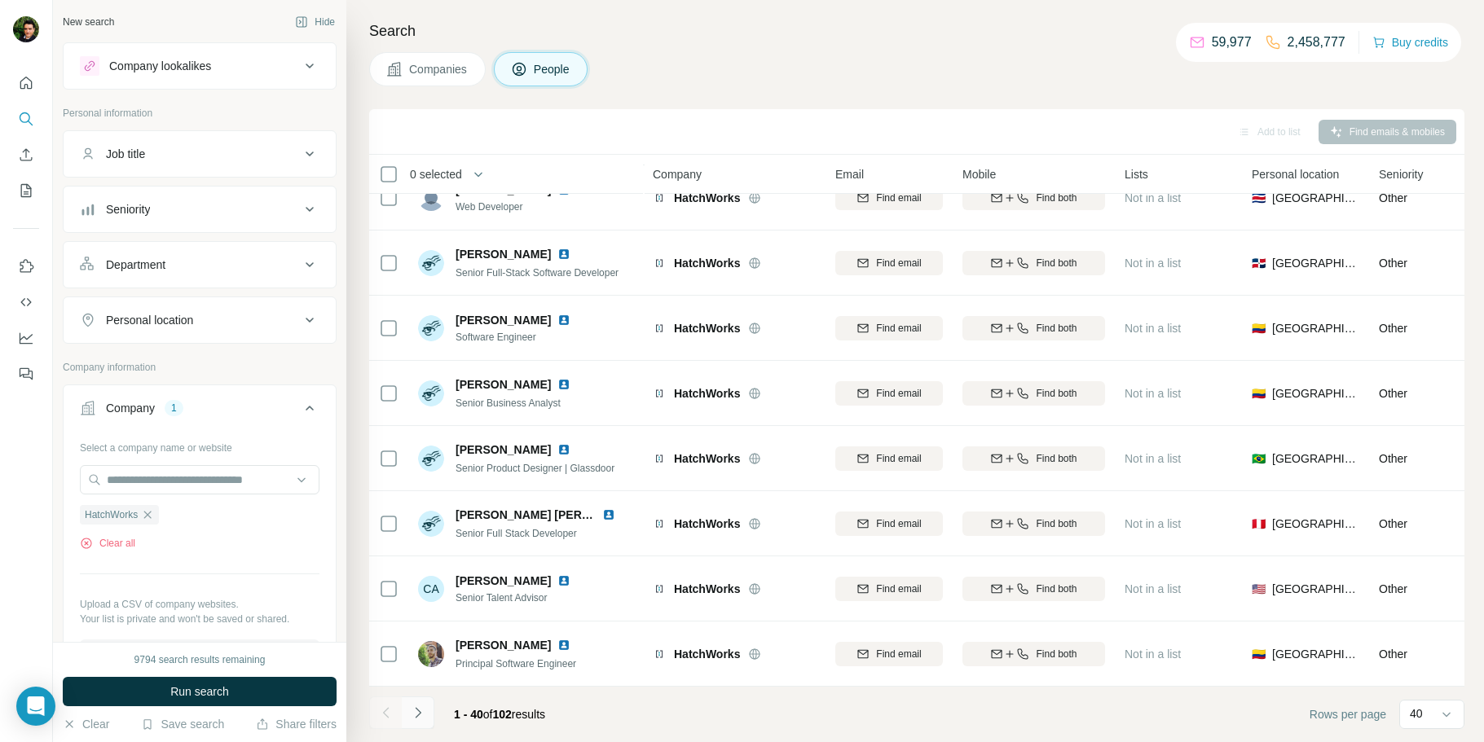
click at [422, 709] on icon "Navigate to next page" at bounding box center [418, 713] width 16 height 16
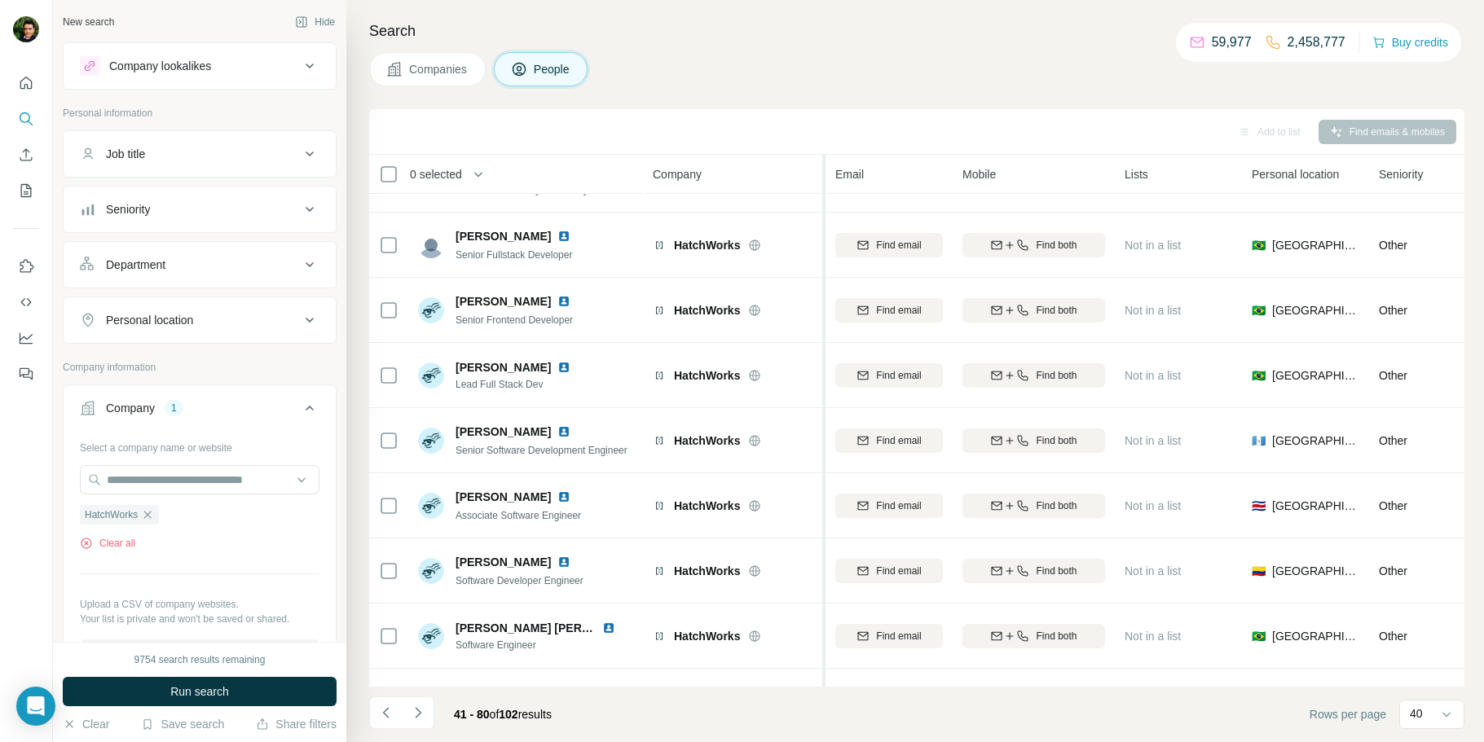
scroll to position [639, 0]
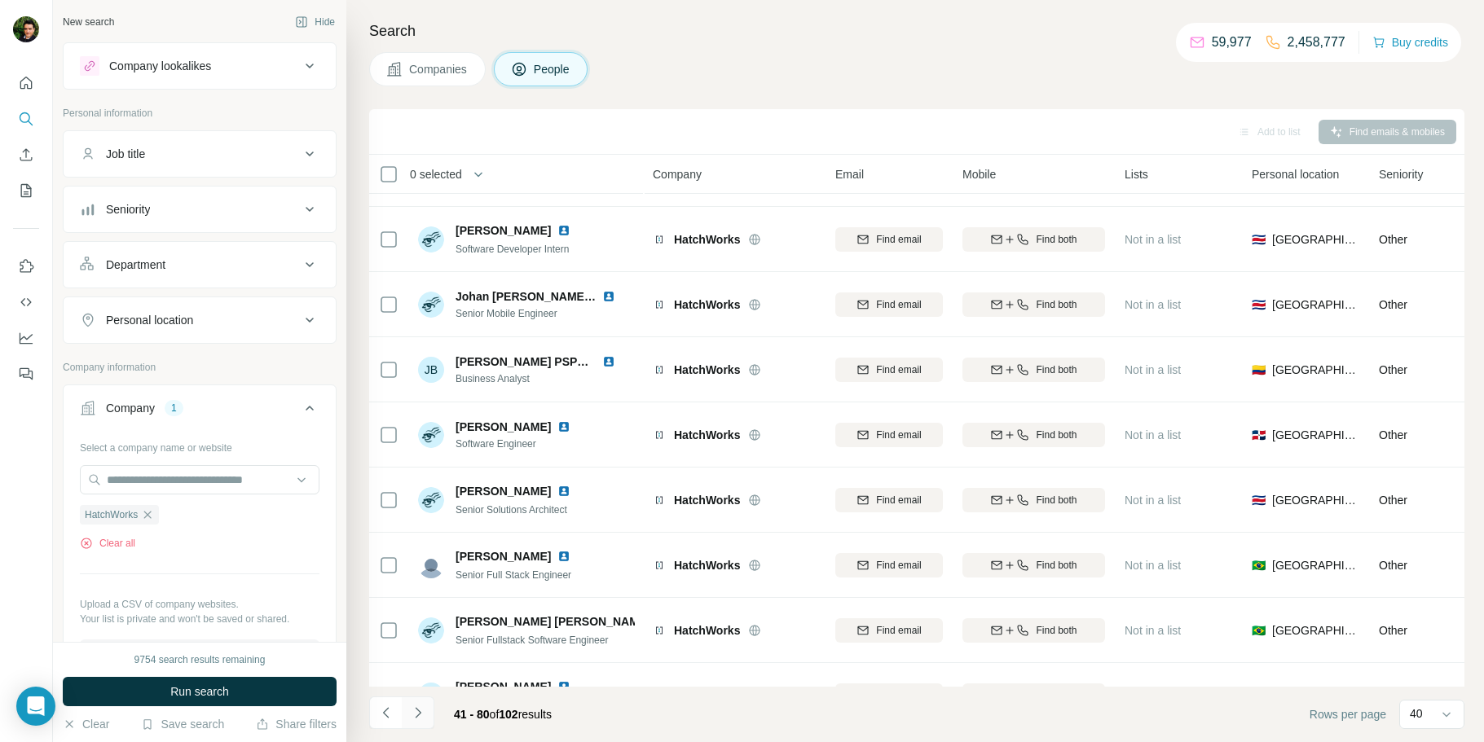
click at [419, 711] on icon "Navigate to next page" at bounding box center [418, 712] width 6 height 11
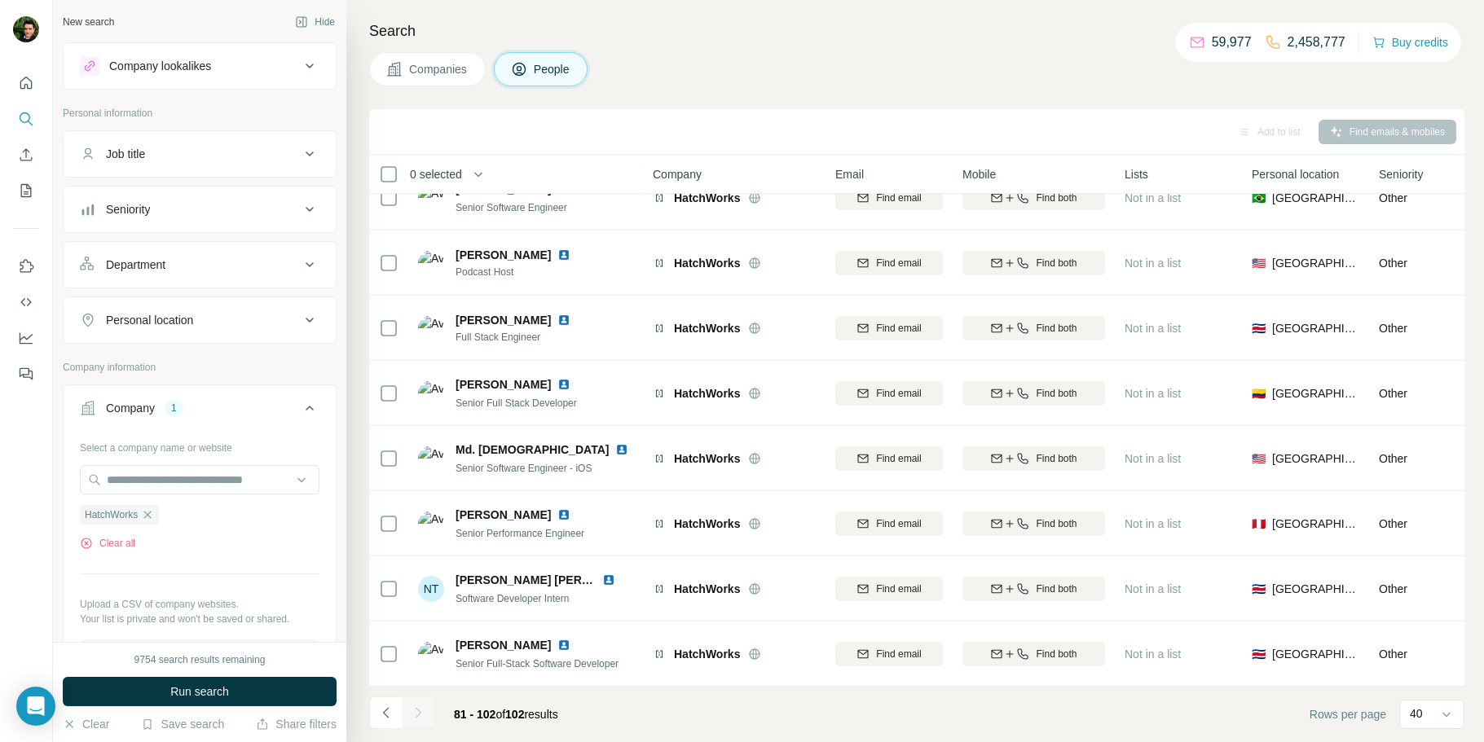
scroll to position [941, 0]
